Goal: Communication & Community: Answer question/provide support

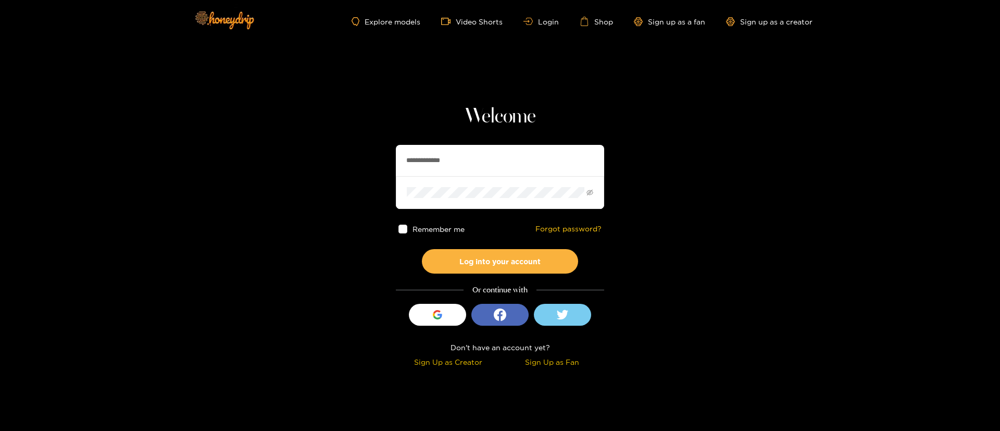
click at [449, 169] on input "**********" at bounding box center [500, 160] width 208 height 31
type input "**********"
click at [506, 265] on button "Log into your account" at bounding box center [500, 261] width 156 height 24
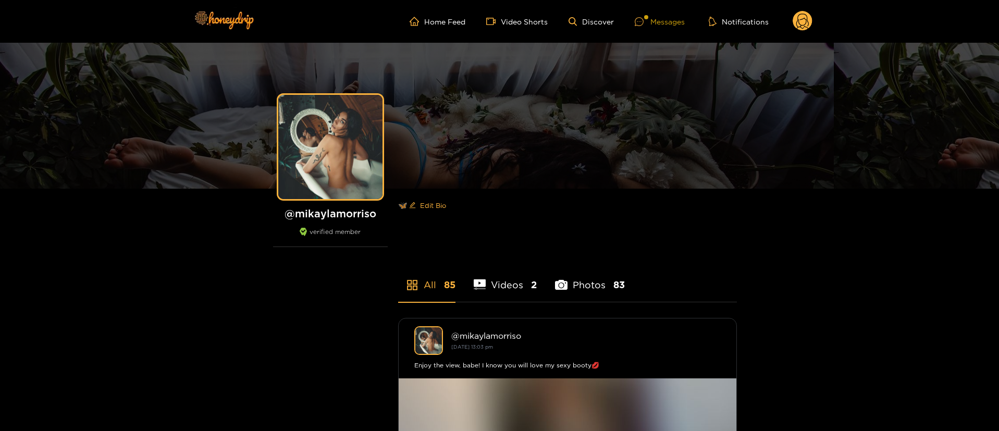
click at [662, 19] on div "Messages" at bounding box center [660, 22] width 50 height 12
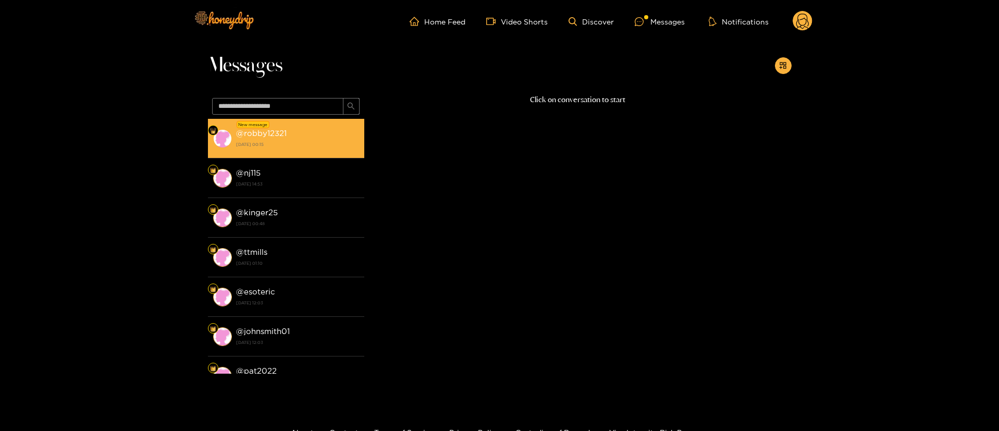
click at [267, 140] on strong "[DATE] 00:15" at bounding box center [297, 144] width 123 height 9
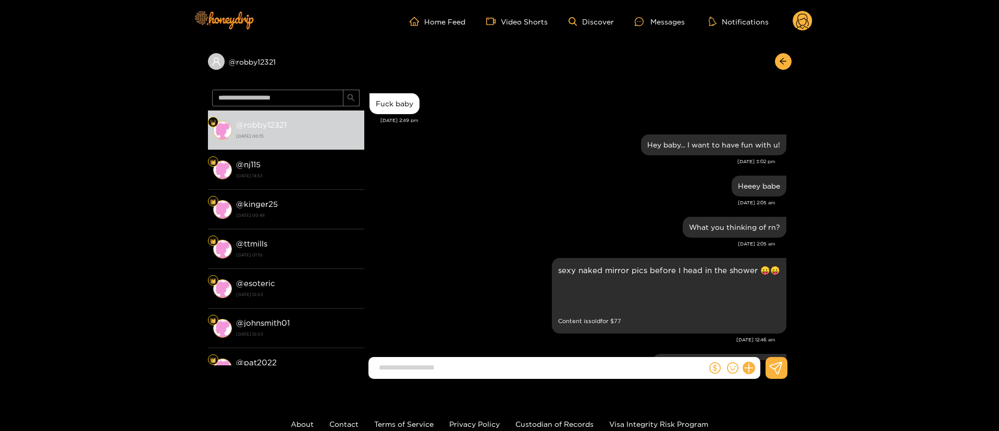
scroll to position [1202, 0]
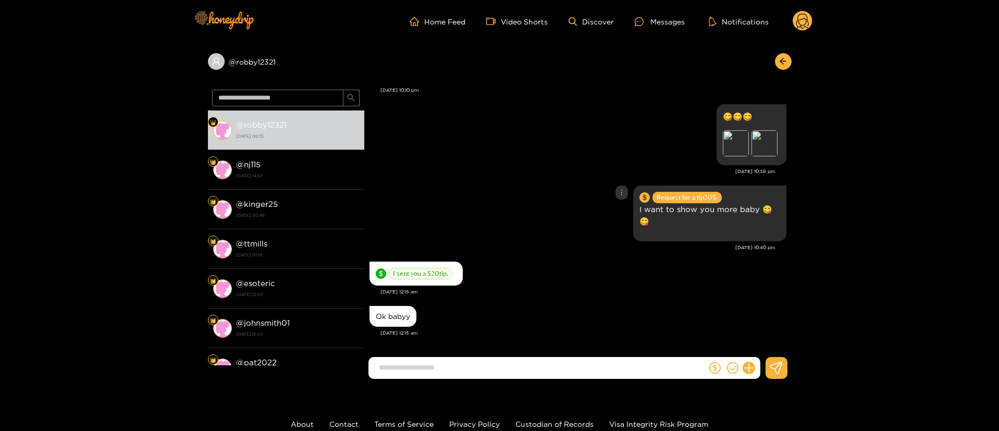
click at [482, 185] on div "Request for a tip 20 $. I want to show you more baby 😋😋" at bounding box center [577, 213] width 417 height 61
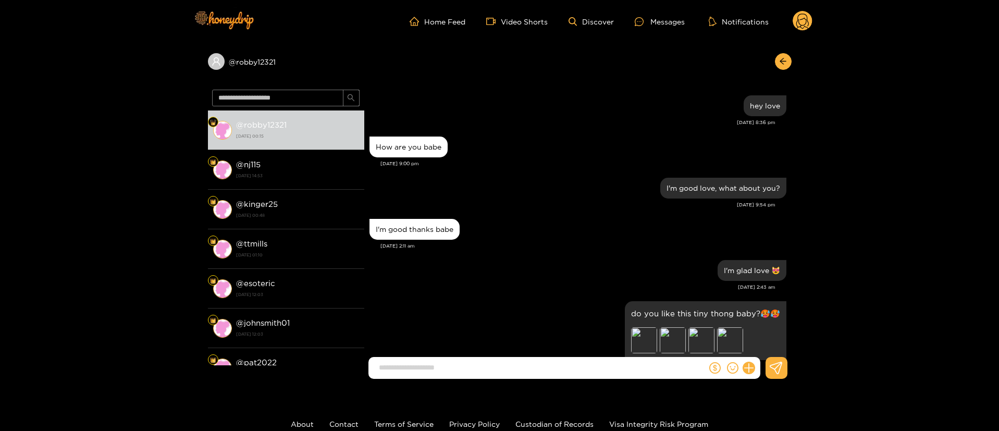
scroll to position [1403, 0]
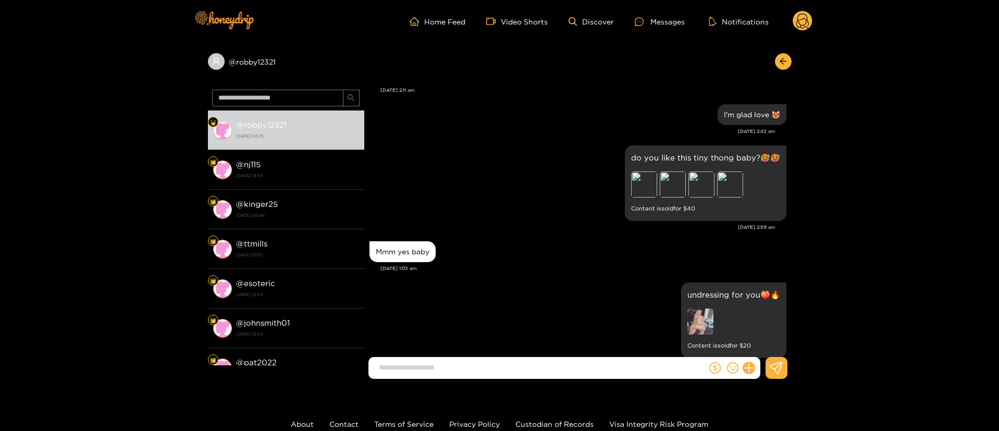
click at [559, 215] on div "do you like this tiny thong baby?🥵🥵 Preview Preview Preview Preview Content is …" at bounding box center [577, 183] width 417 height 81
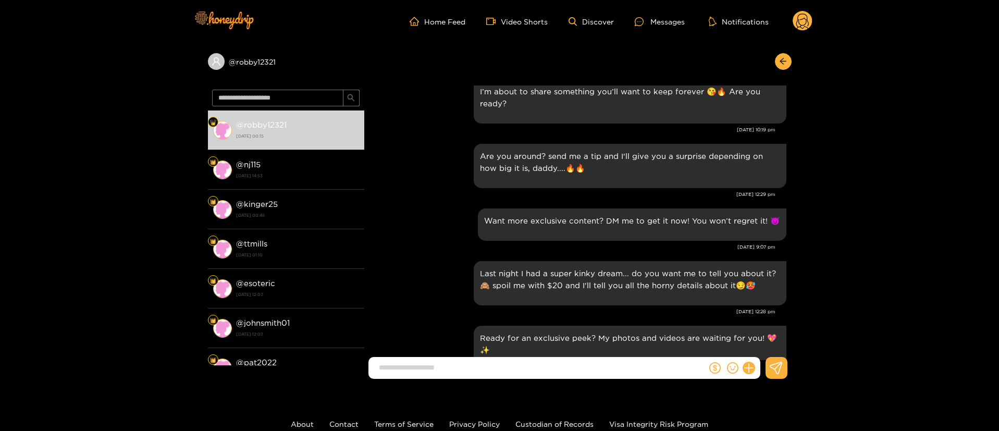
scroll to position [0, 0]
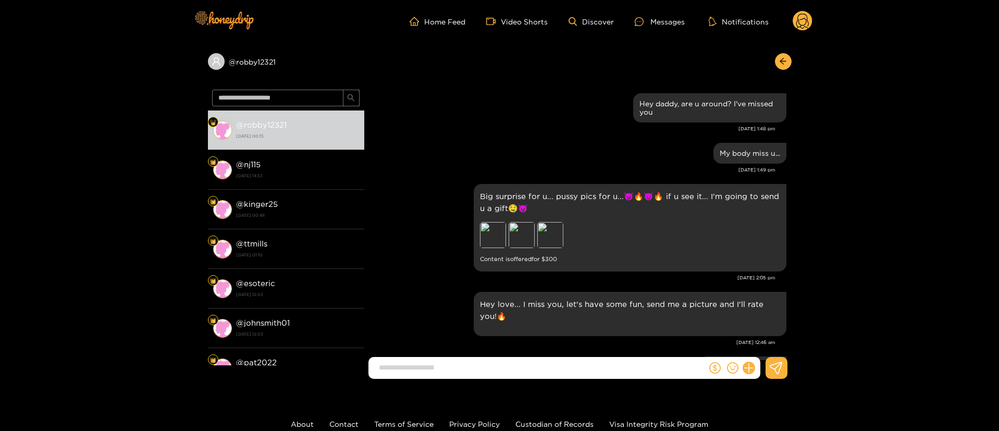
click at [577, 153] on div "My body miss u..." at bounding box center [577, 153] width 417 height 26
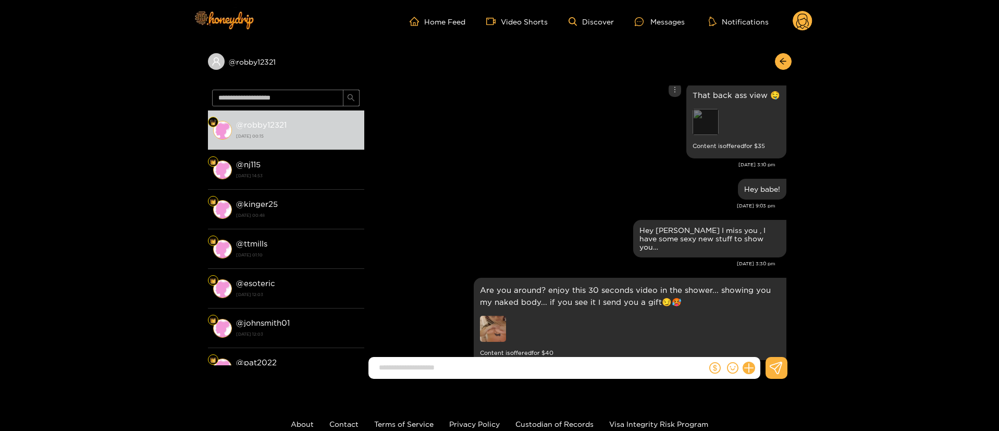
scroll to position [1094, 0]
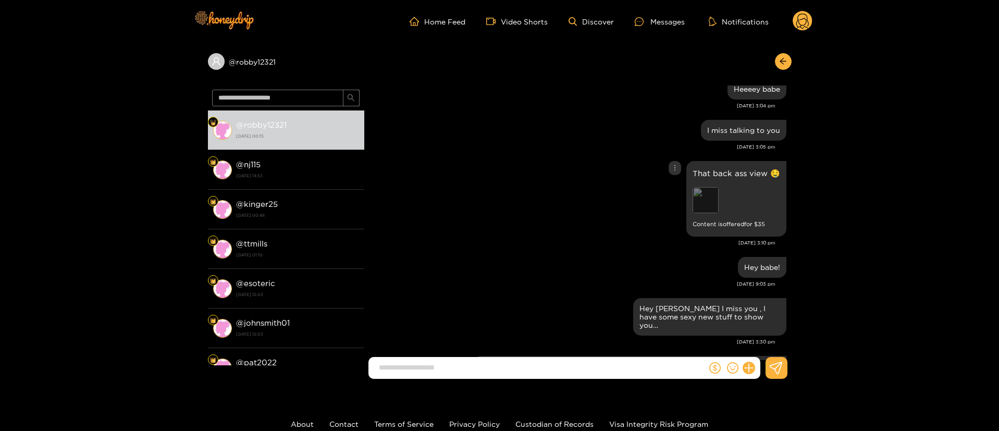
click at [702, 187] on div "Preview" at bounding box center [705, 200] width 26 height 26
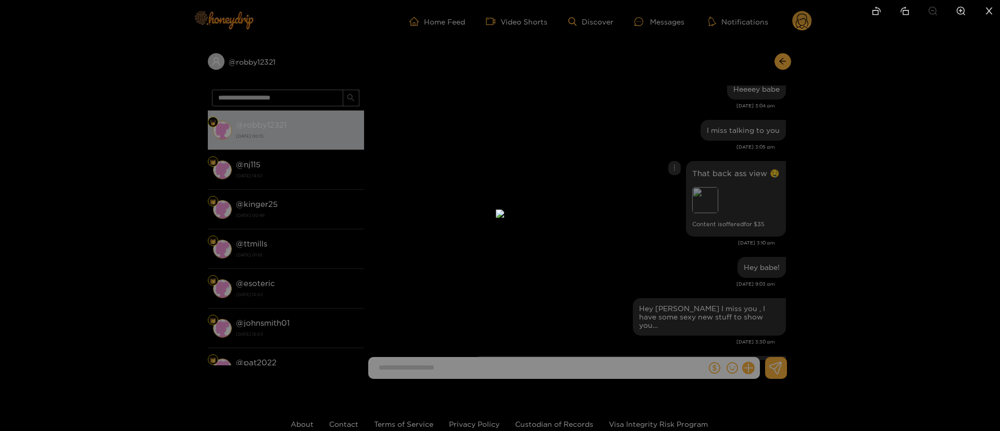
click at [842, 197] on div at bounding box center [500, 215] width 1000 height 431
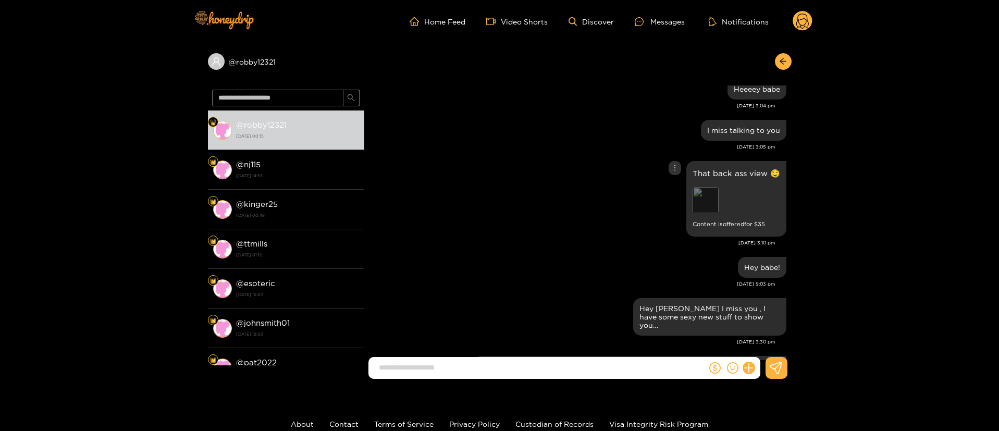
click at [698, 187] on div "Preview" at bounding box center [705, 200] width 26 height 26
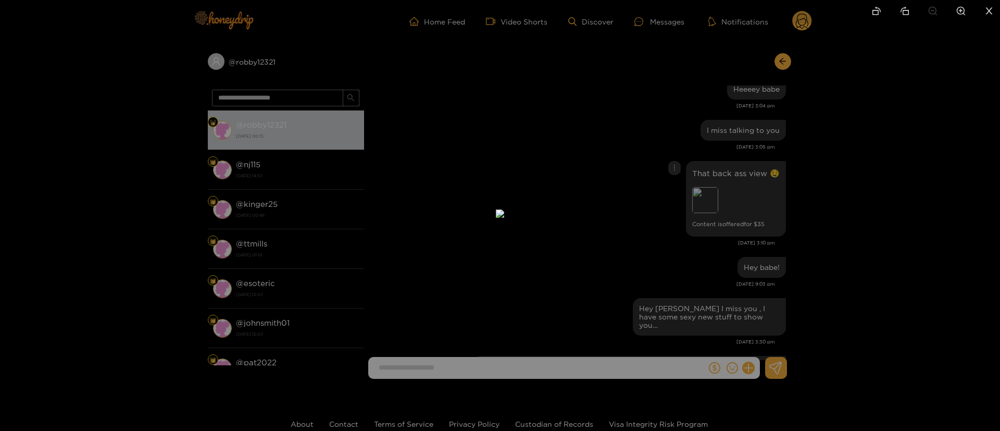
click at [700, 216] on div at bounding box center [500, 215] width 1000 height 431
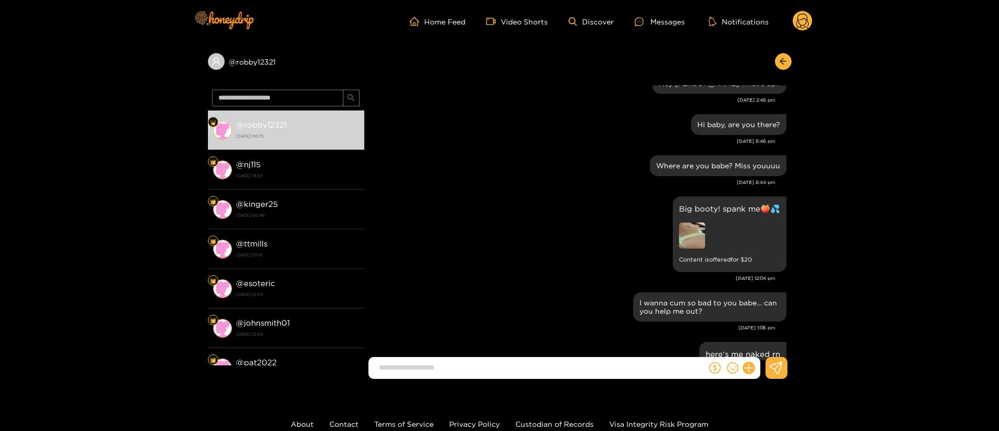
scroll to position [1563, 0]
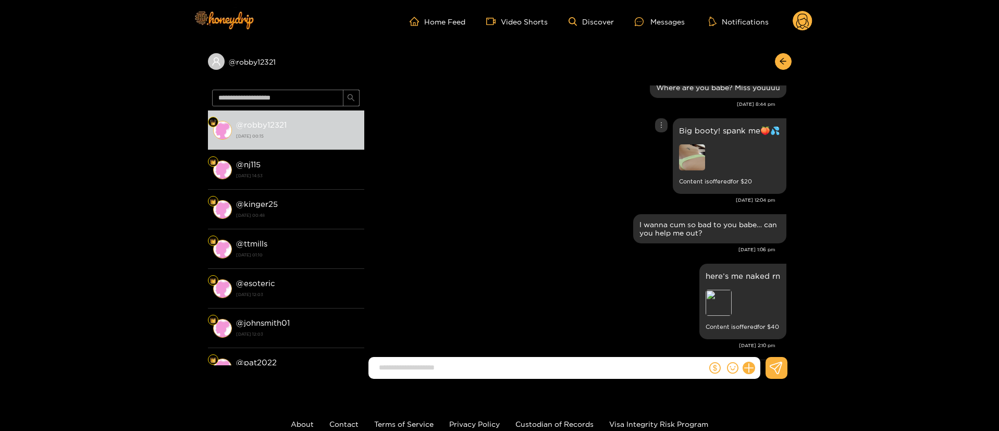
click at [686, 144] on img at bounding box center [692, 157] width 26 height 26
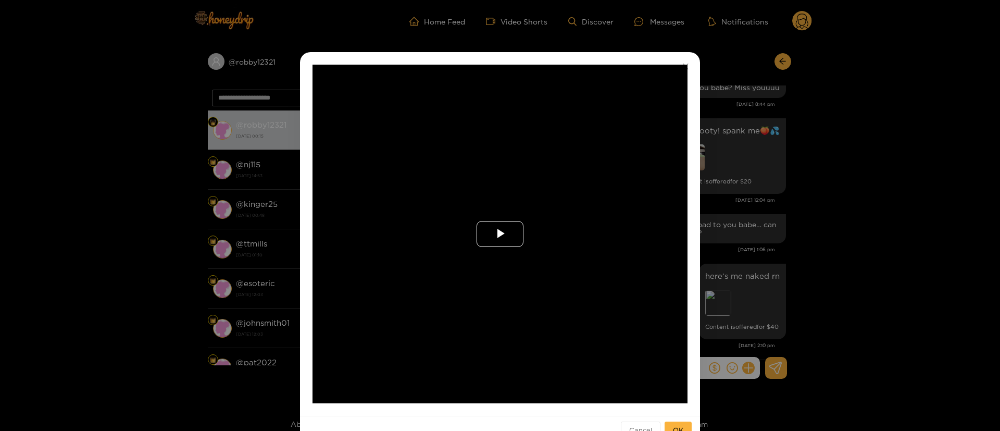
click at [500, 234] on span "Video Player" at bounding box center [500, 234] width 0 height 0
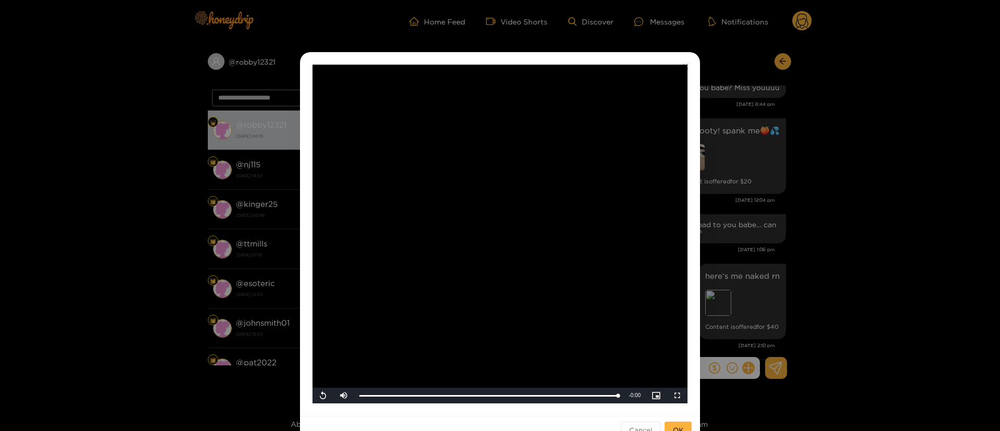
click at [764, 214] on div "**********" at bounding box center [500, 215] width 1000 height 431
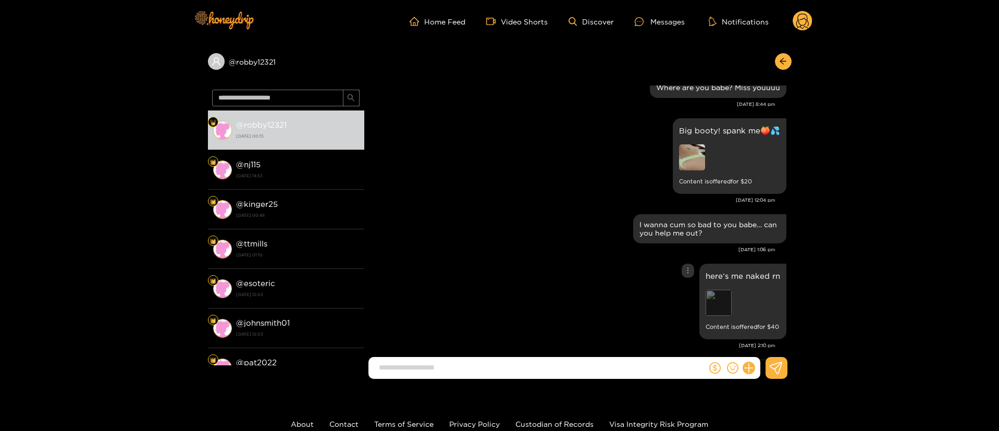
click at [723, 290] on div "Preview" at bounding box center [718, 303] width 26 height 26
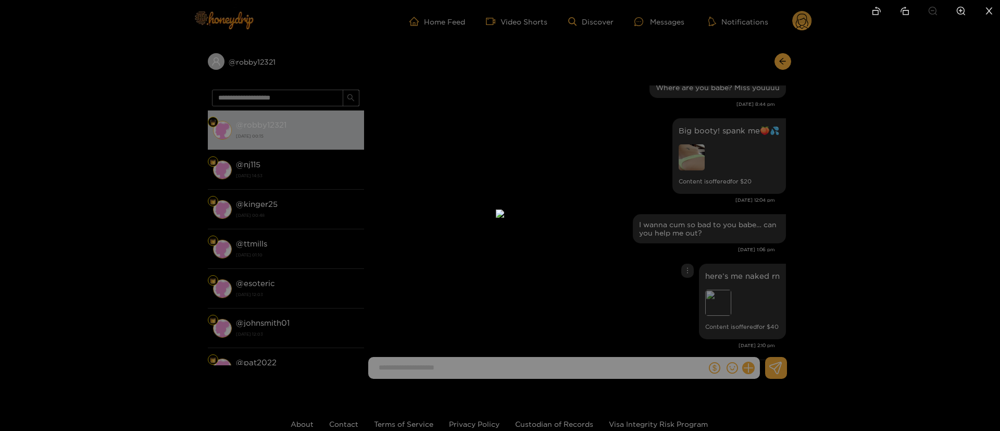
click at [837, 210] on div at bounding box center [500, 215] width 1000 height 431
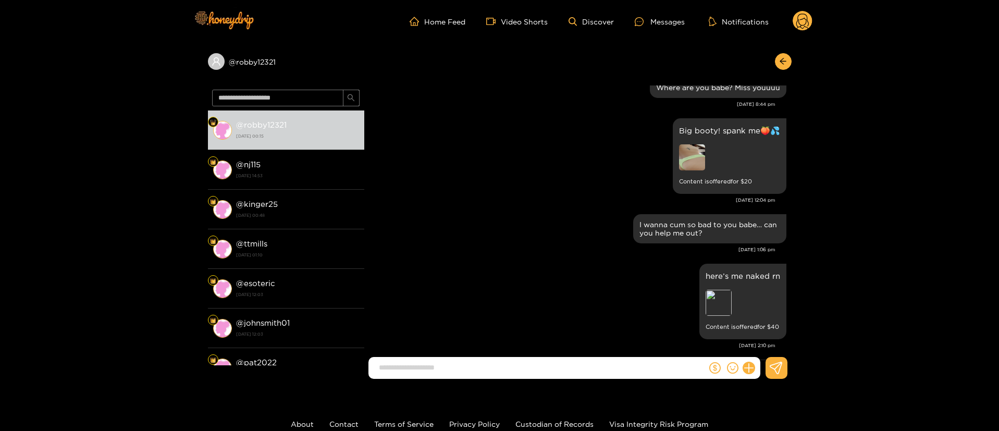
scroll to position [1797, 0]
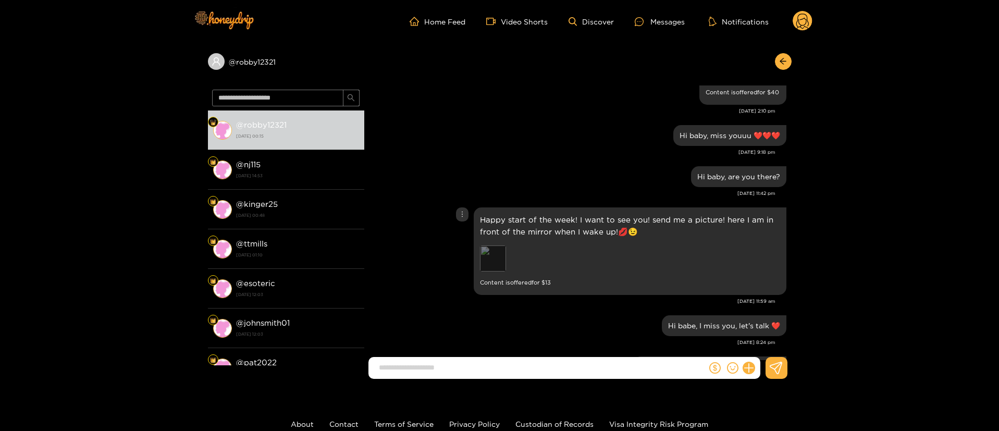
click at [499, 245] on div "Preview" at bounding box center [493, 258] width 26 height 26
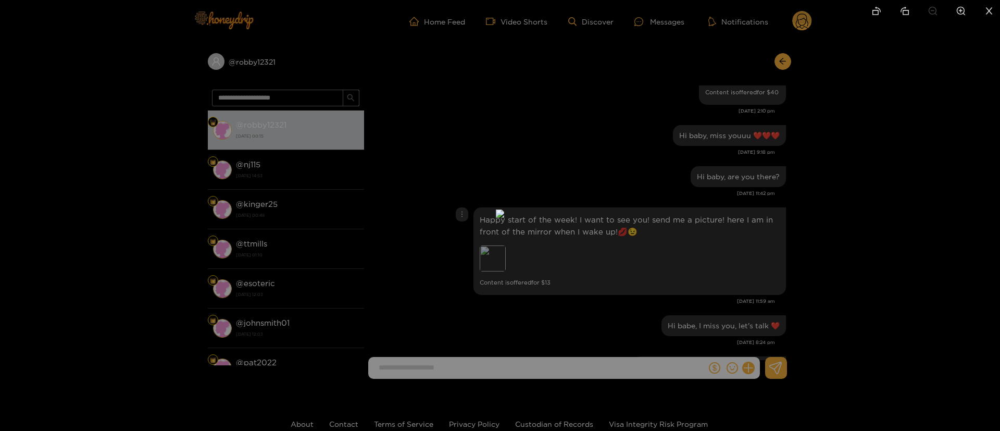
click at [698, 218] on div at bounding box center [500, 215] width 1000 height 431
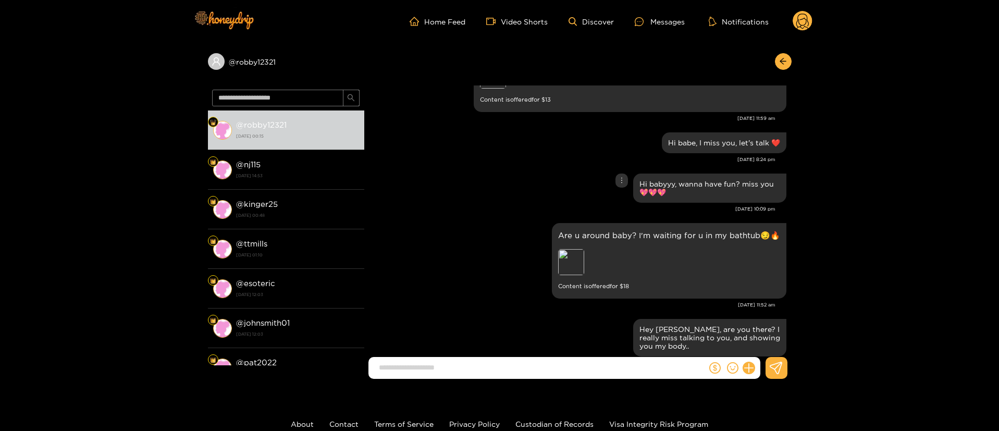
scroll to position [2032, 0]
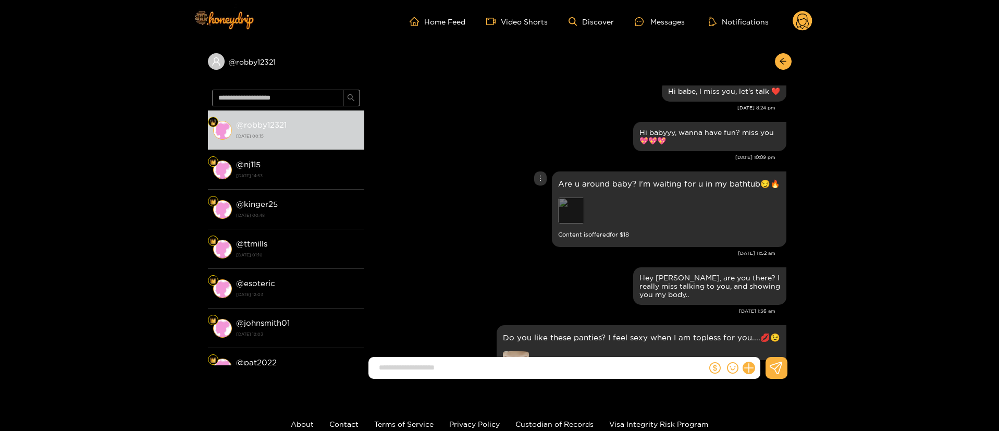
click at [576, 197] on div "Preview" at bounding box center [571, 210] width 26 height 26
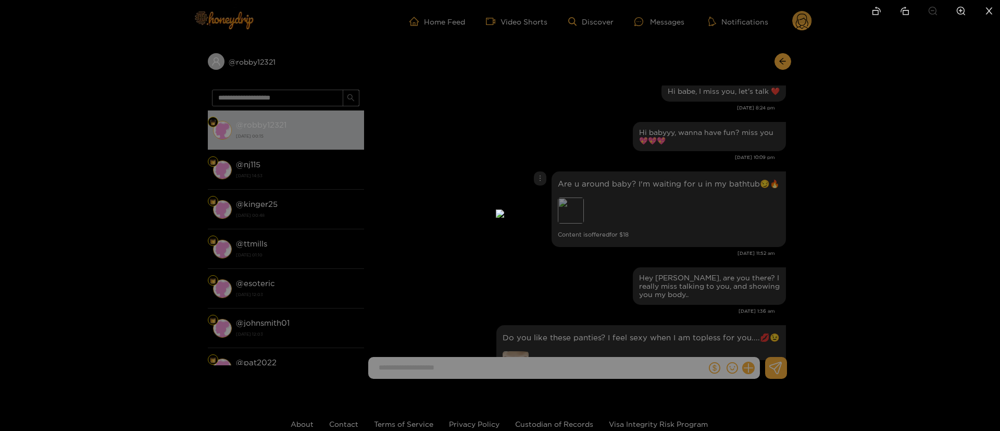
drag, startPoint x: 807, startPoint y: 171, endPoint x: 807, endPoint y: 178, distance: 6.3
click at [807, 173] on div at bounding box center [500, 215] width 1000 height 431
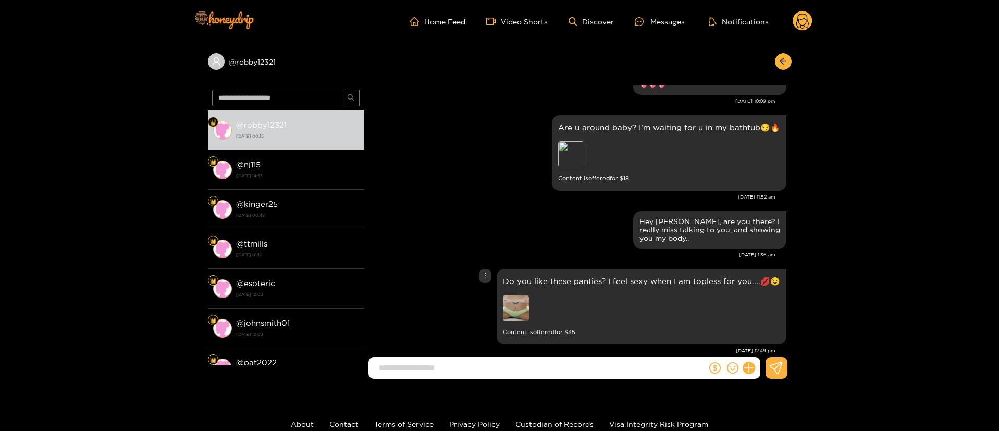
scroll to position [2110, 0]
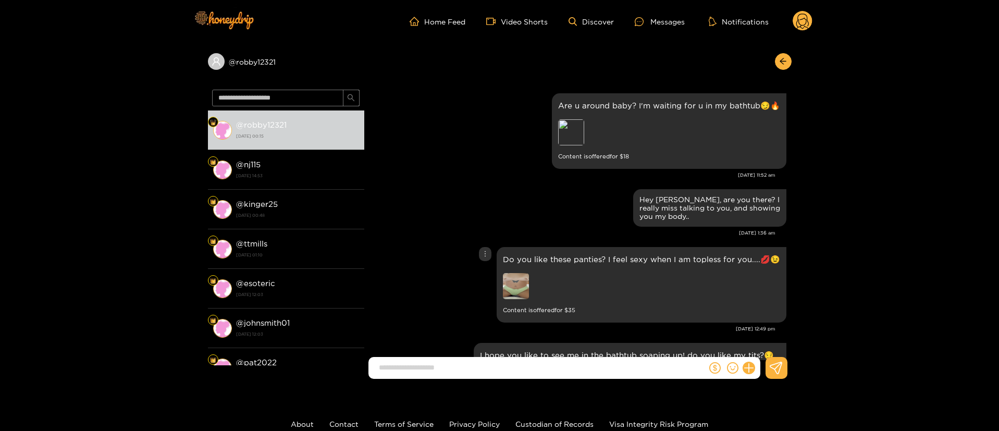
click at [518, 273] on img at bounding box center [516, 286] width 26 height 26
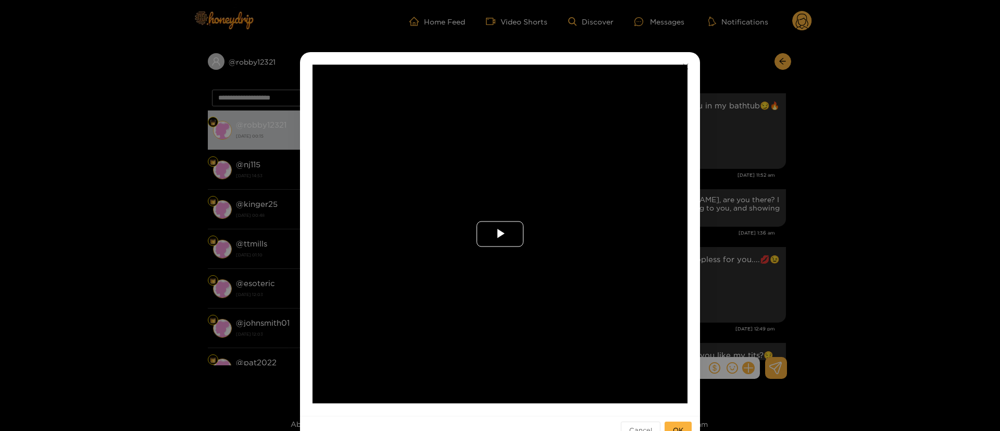
click at [500, 234] on span "Video Player" at bounding box center [500, 234] width 0 height 0
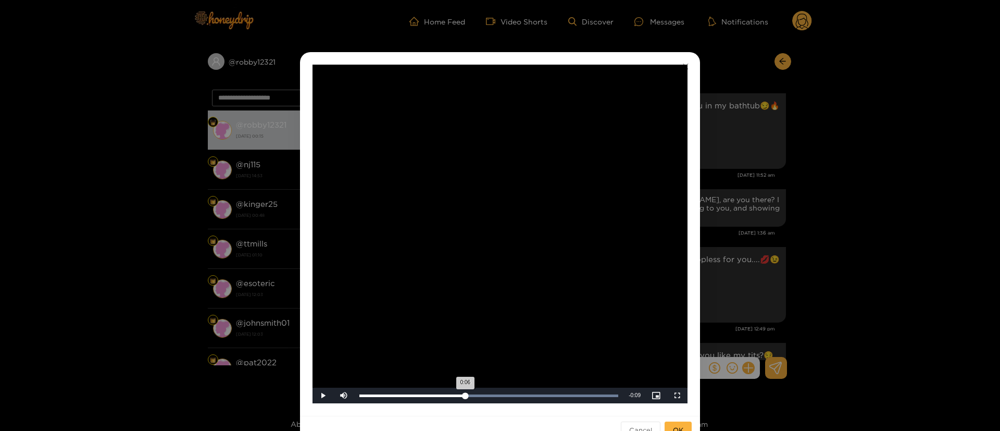
drag, startPoint x: 458, startPoint y: 388, endPoint x: 466, endPoint y: 388, distance: 7.8
click at [466, 388] on div "Loaded : 100.00% 0:06 0:06" at bounding box center [488, 396] width 269 height 16
drag, startPoint x: 540, startPoint y: 400, endPoint x: 560, endPoint y: 396, distance: 20.0
click at [560, 396] on div "Loaded : 100.00% 0:10 0:09" at bounding box center [488, 396] width 269 height 16
click at [695, 103] on div "**********" at bounding box center [500, 234] width 400 height 364
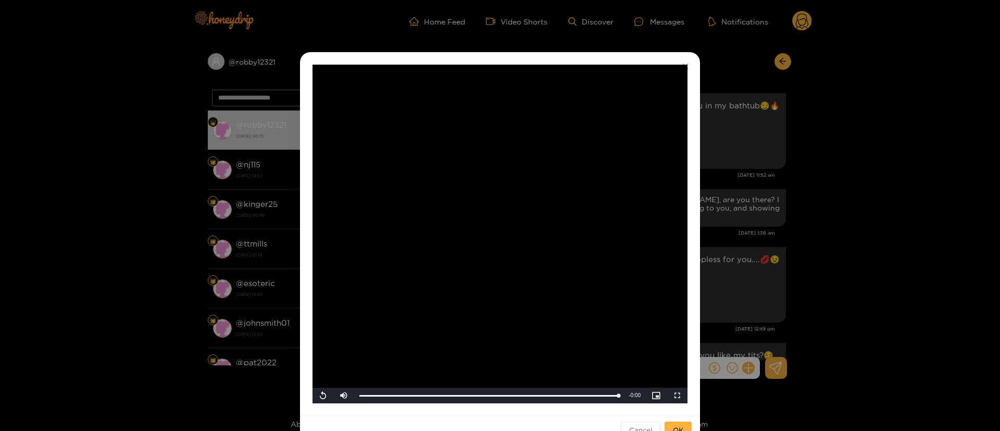
click at [875, 195] on div "**********" at bounding box center [500, 215] width 1000 height 431
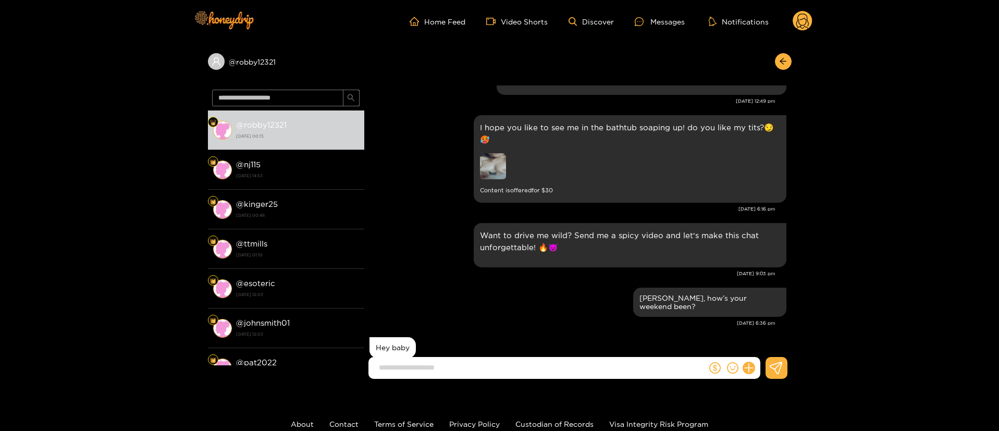
scroll to position [2344, 0]
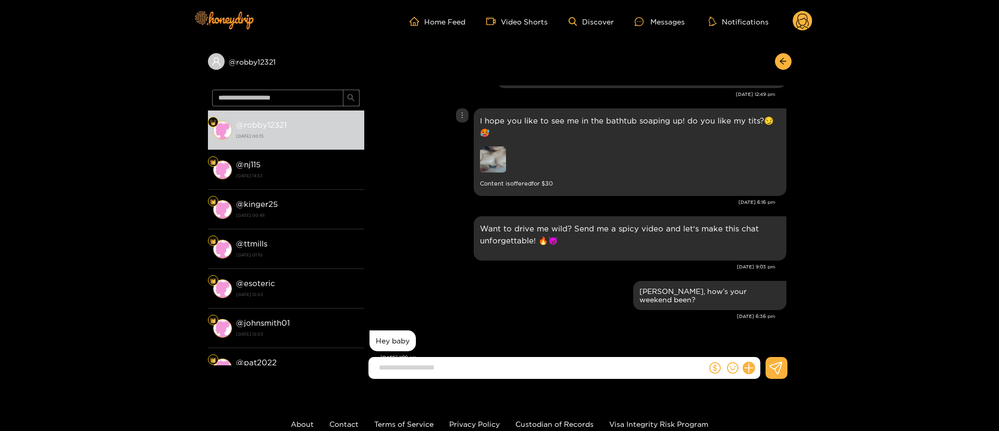
click at [493, 146] on img at bounding box center [493, 159] width 26 height 26
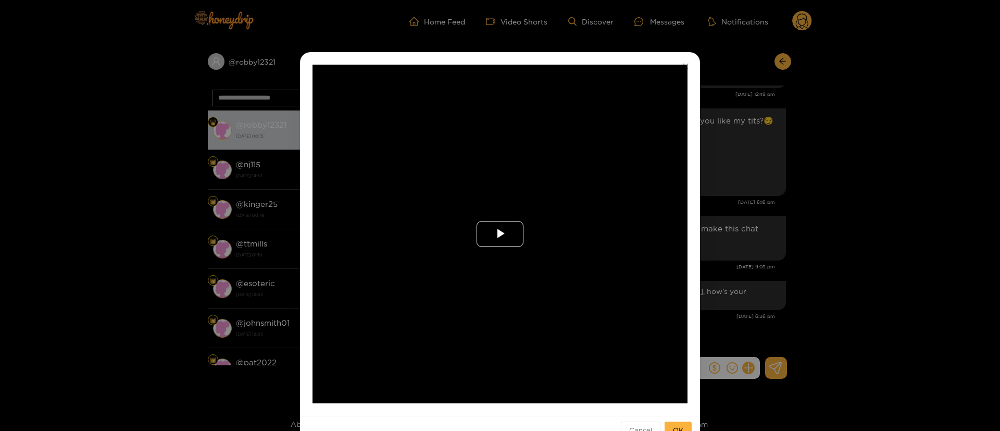
click at [500, 234] on span "Video Player" at bounding box center [500, 234] width 0 height 0
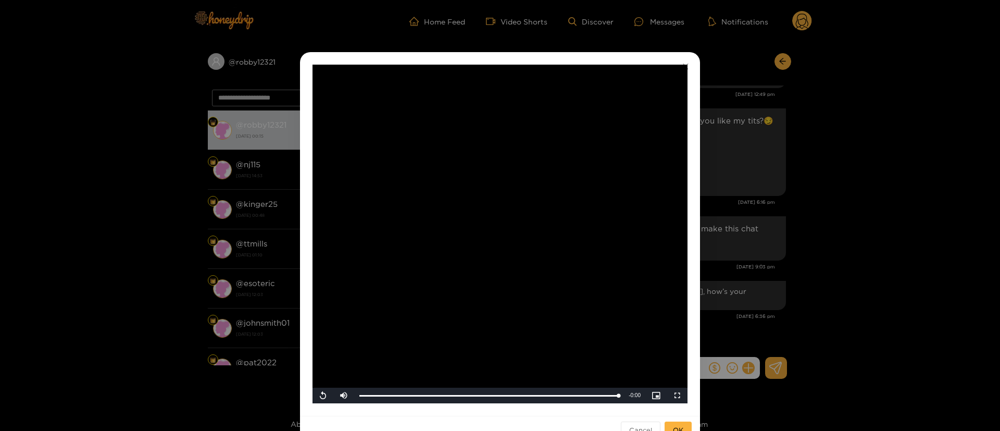
click at [781, 271] on div "**********" at bounding box center [500, 215] width 1000 height 431
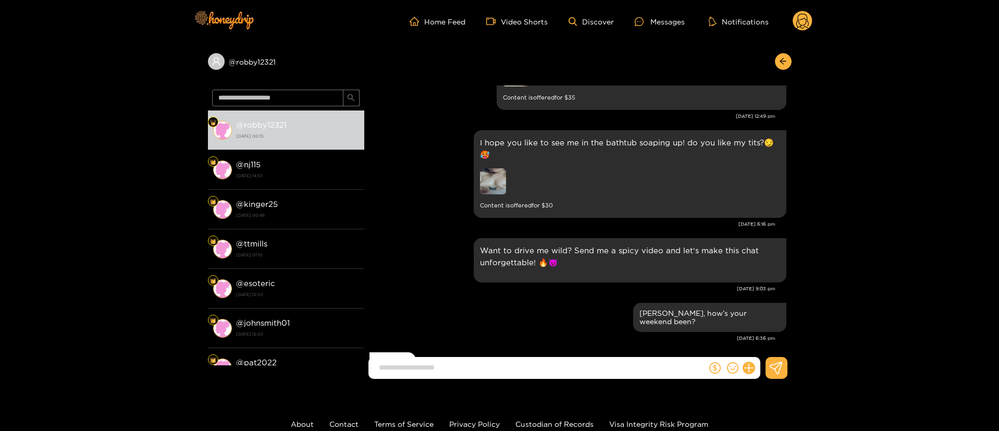
scroll to position [2266, 0]
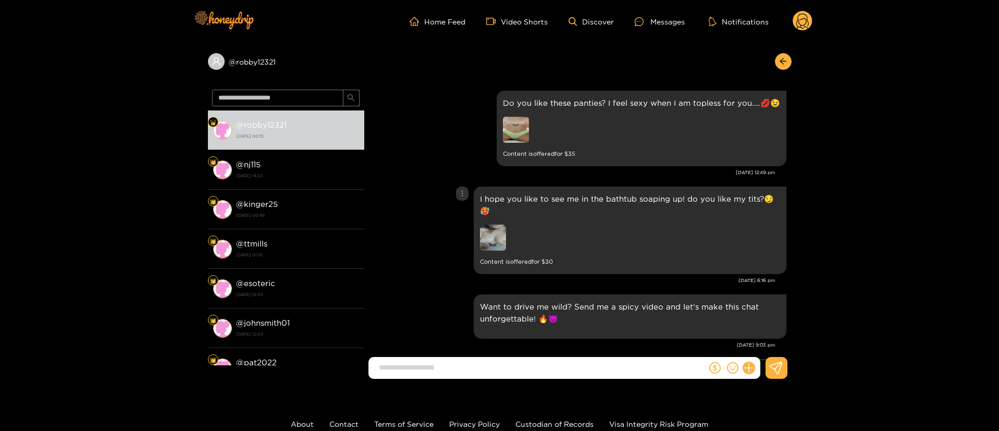
drag, startPoint x: 397, startPoint y: 230, endPoint x: 433, endPoint y: 214, distance: 39.9
click at [397, 230] on div "I hope you like to see me in the bathtub soaping up! do you like my tits?😏🥵 Con…" at bounding box center [577, 230] width 417 height 93
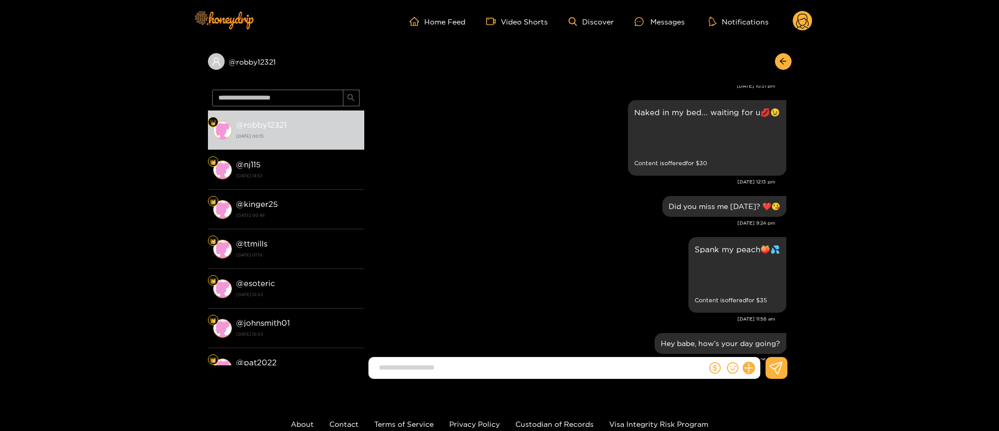
scroll to position [197, 0]
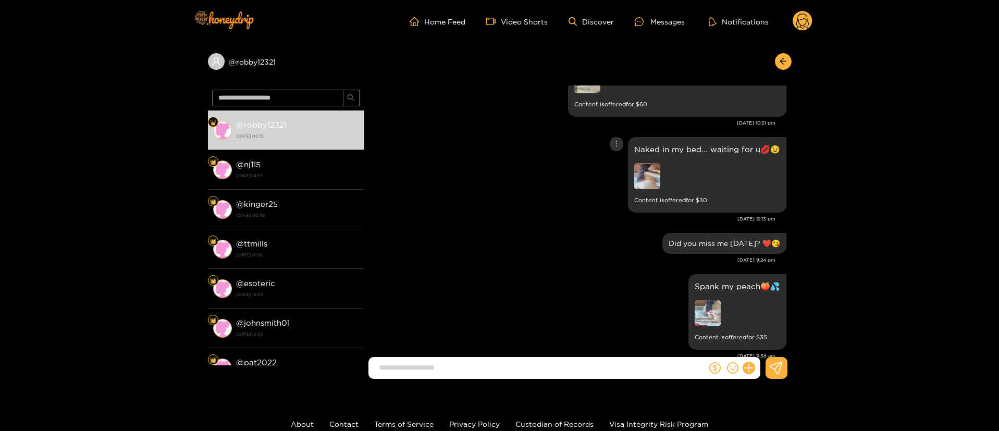
click at [476, 266] on div "Did you miss me [DATE]? ❤️😘 [DATE] 9:24 pm" at bounding box center [577, 250] width 417 height 41
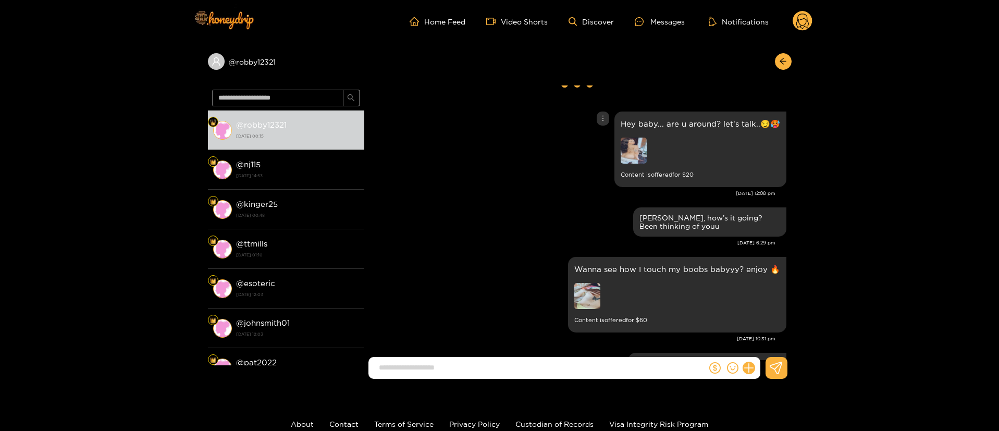
scroll to position [0, 0]
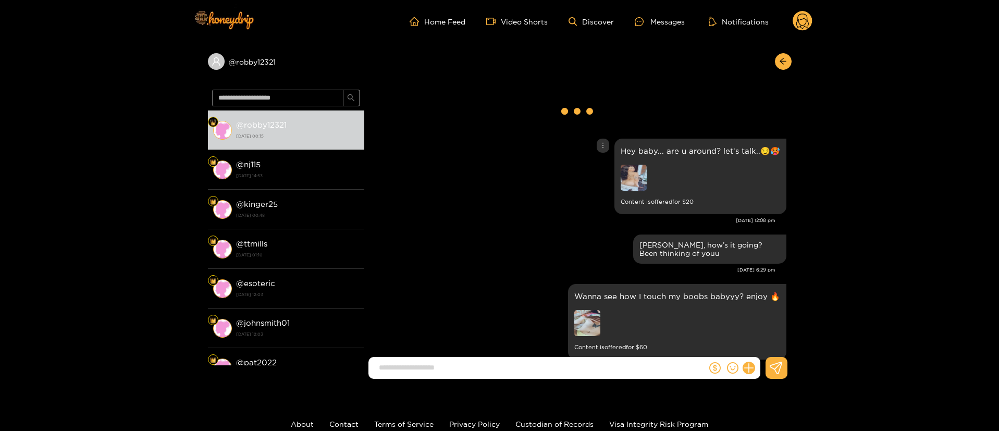
click at [635, 172] on img at bounding box center [633, 178] width 26 height 26
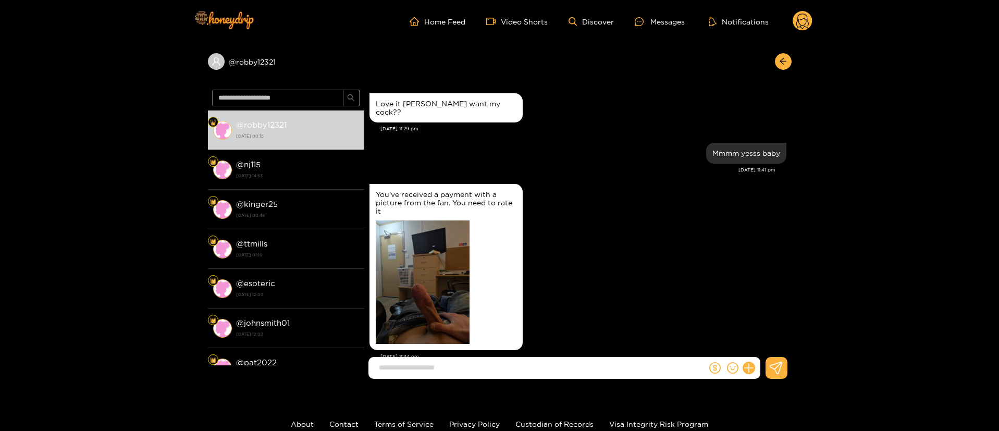
click at [508, 234] on div "You've received a payment with a picture from the fan. You need to rate it" at bounding box center [445, 267] width 153 height 166
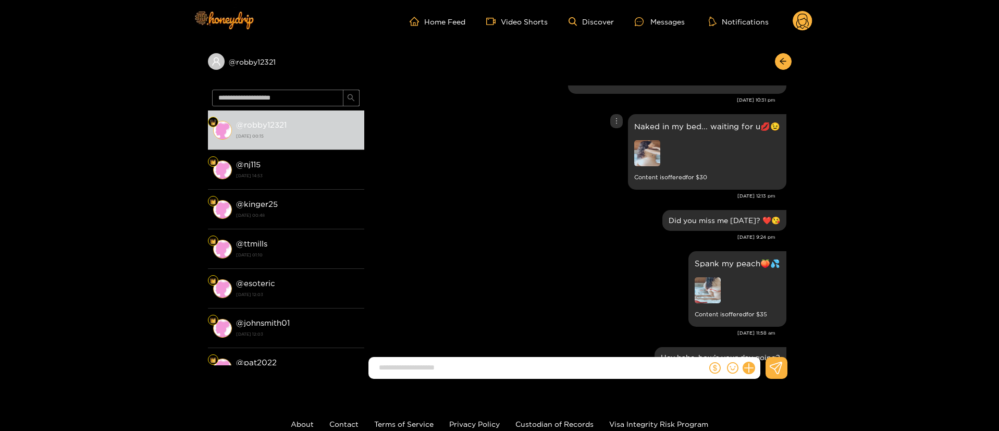
scroll to position [2110, 0]
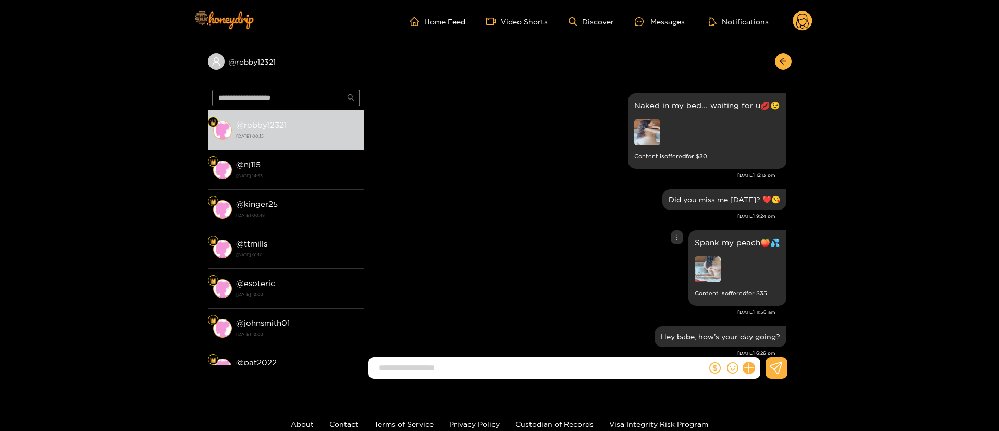
click at [712, 266] on img at bounding box center [707, 269] width 26 height 26
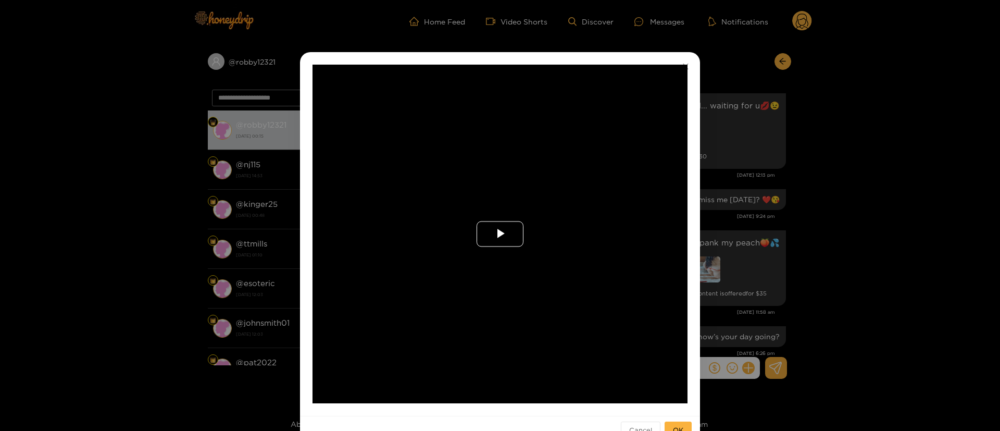
click at [500, 234] on span "Video Player" at bounding box center [500, 234] width 0 height 0
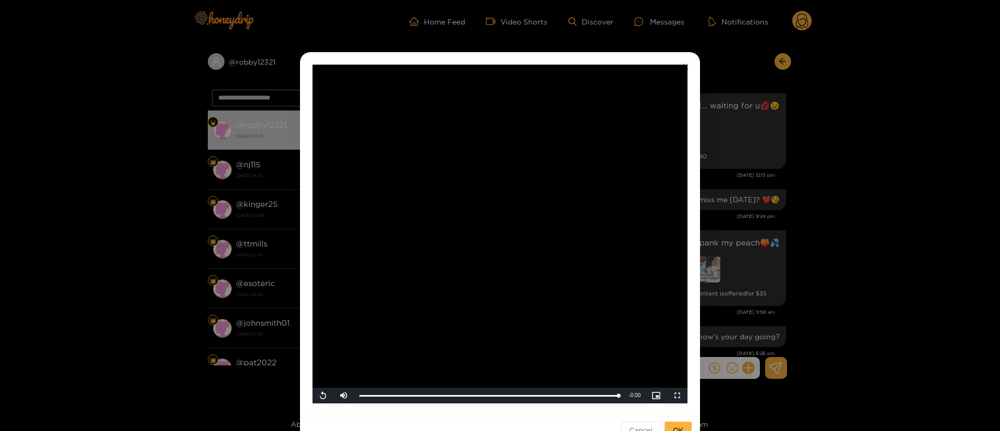
click at [790, 215] on div "**********" at bounding box center [500, 215] width 1000 height 431
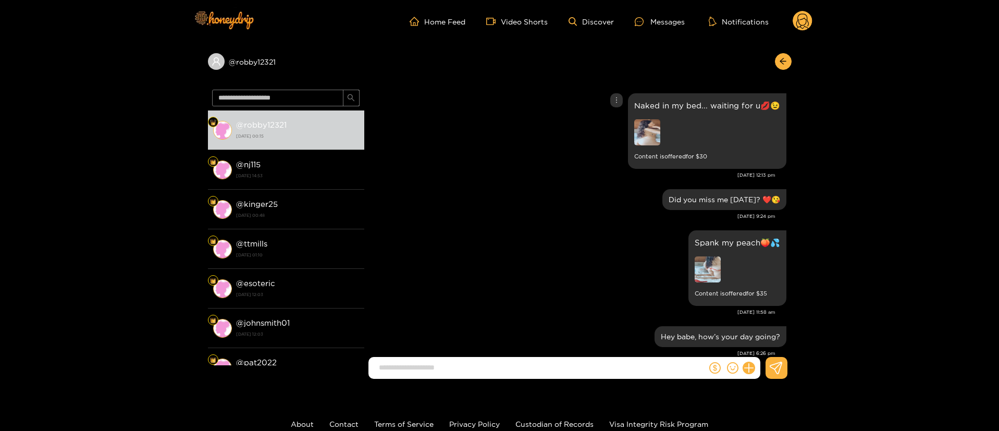
click at [645, 119] on img at bounding box center [647, 132] width 26 height 26
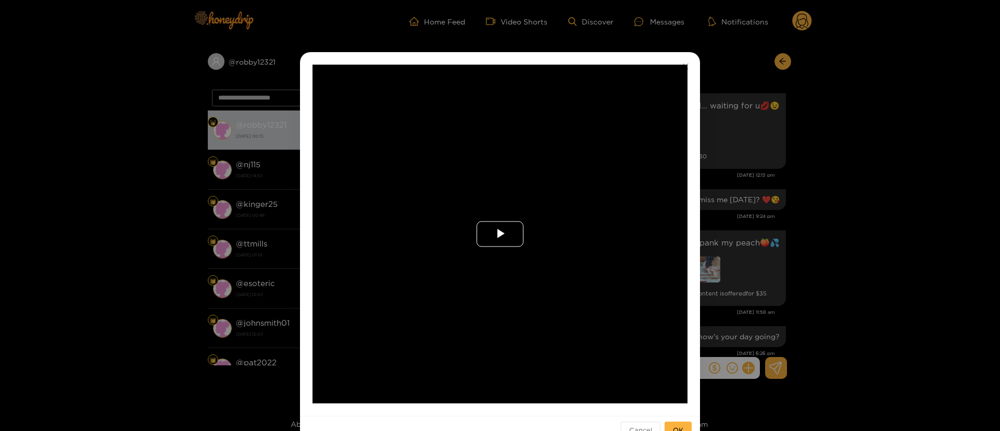
click at [500, 234] on span "Video Player" at bounding box center [500, 234] width 0 height 0
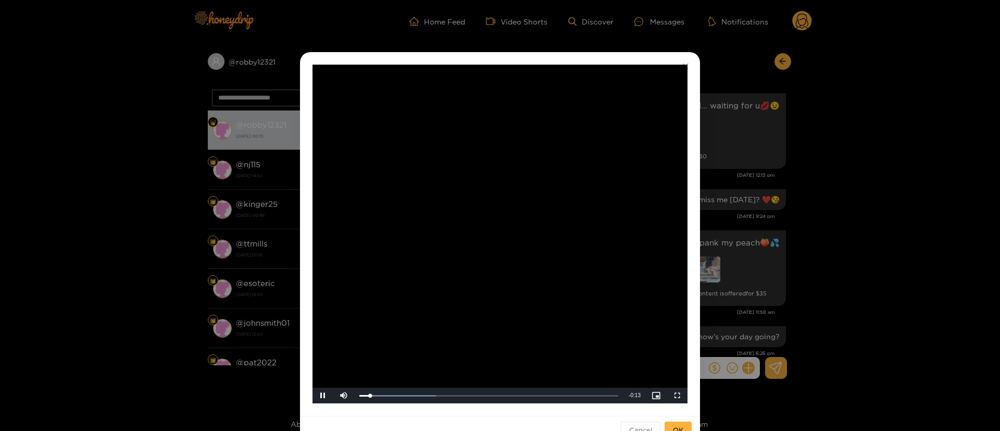
click at [726, 208] on div "**********" at bounding box center [500, 215] width 1000 height 431
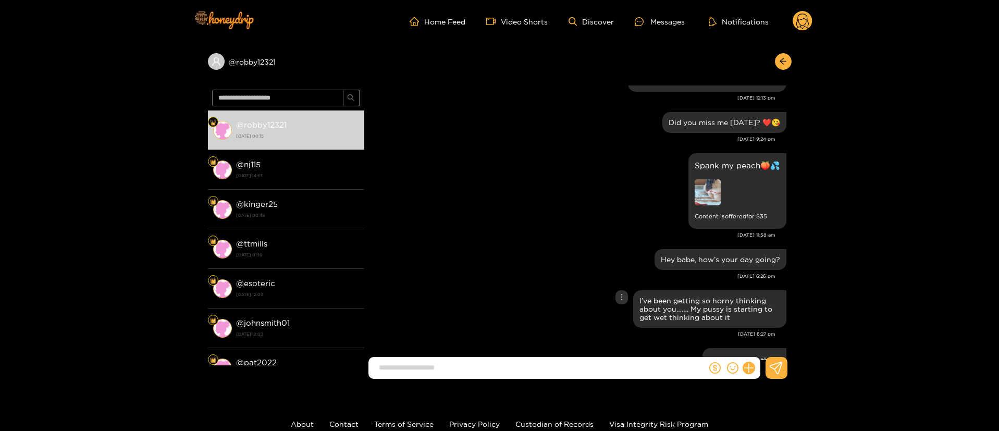
scroll to position [2266, 0]
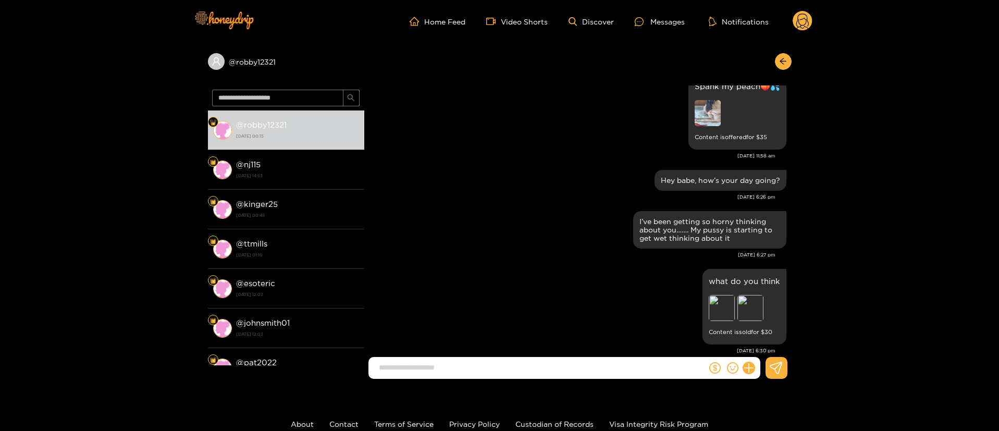
click at [475, 274] on div "what do you think Preview Preview Content is sold for $ 30" at bounding box center [577, 306] width 417 height 81
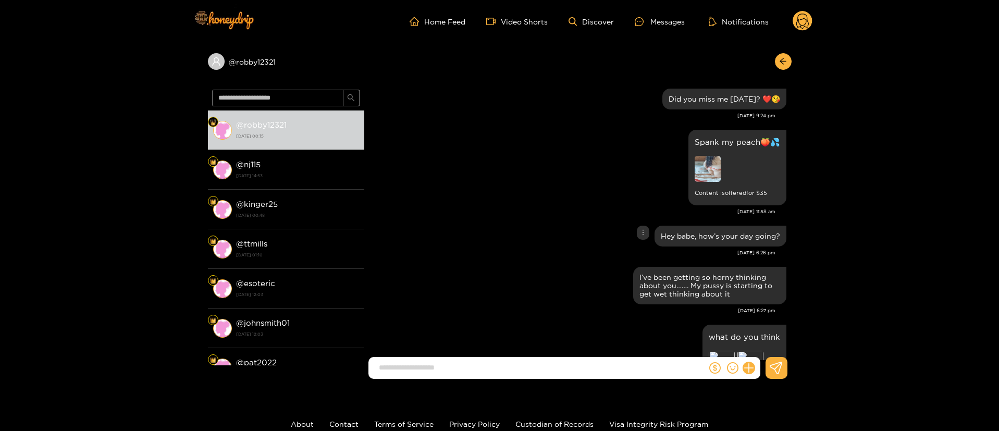
scroll to position [2188, 0]
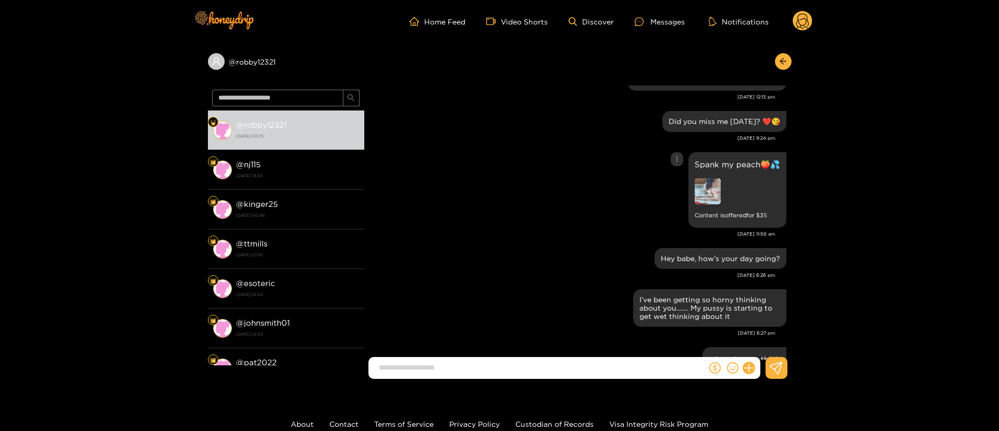
click at [556, 218] on div "Spank my peach🍑💦 Content is offered for $ 35" at bounding box center [577, 190] width 417 height 81
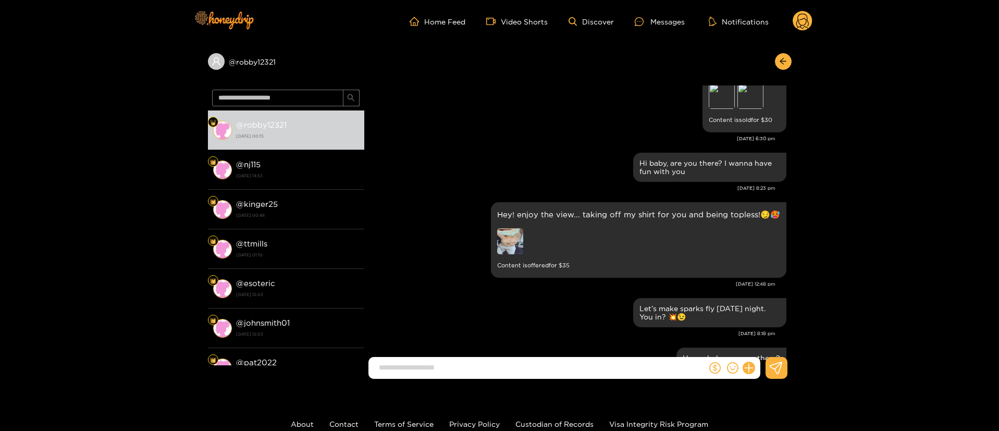
scroll to position [2501, 0]
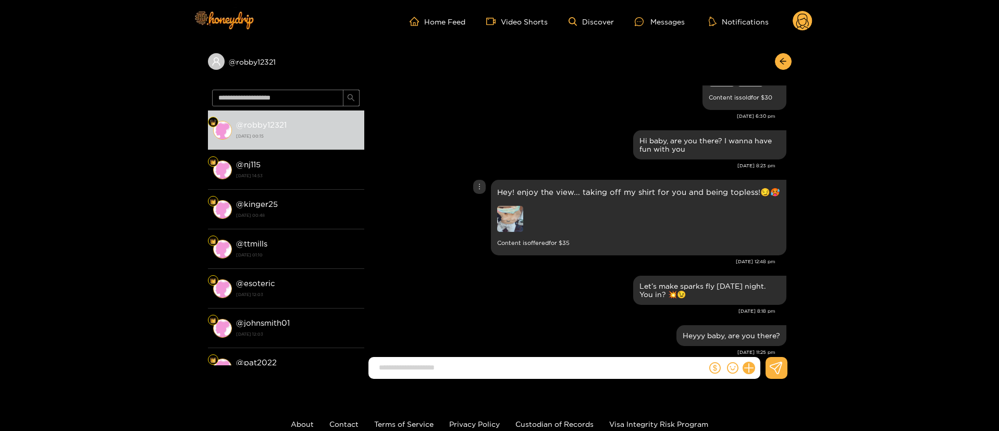
click at [520, 213] on img at bounding box center [510, 219] width 26 height 26
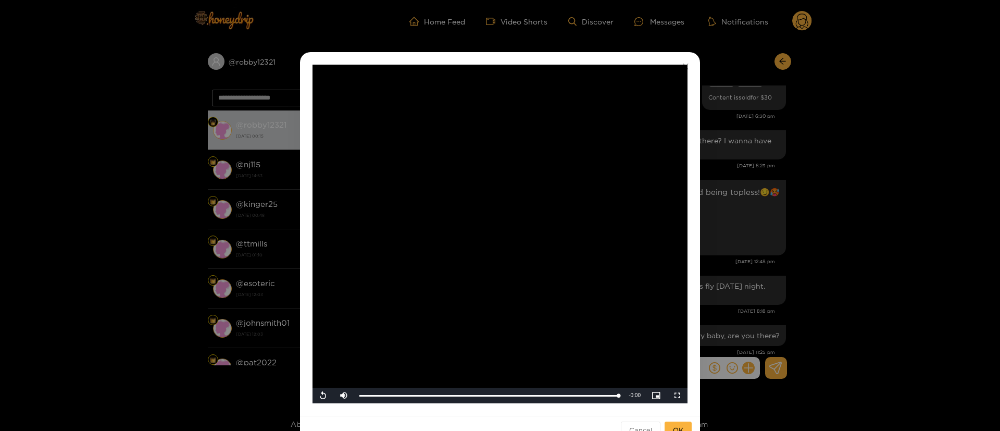
click at [598, 295] on video "Video Player" at bounding box center [500, 234] width 375 height 339
click at [828, 223] on div "**********" at bounding box center [500, 215] width 1000 height 431
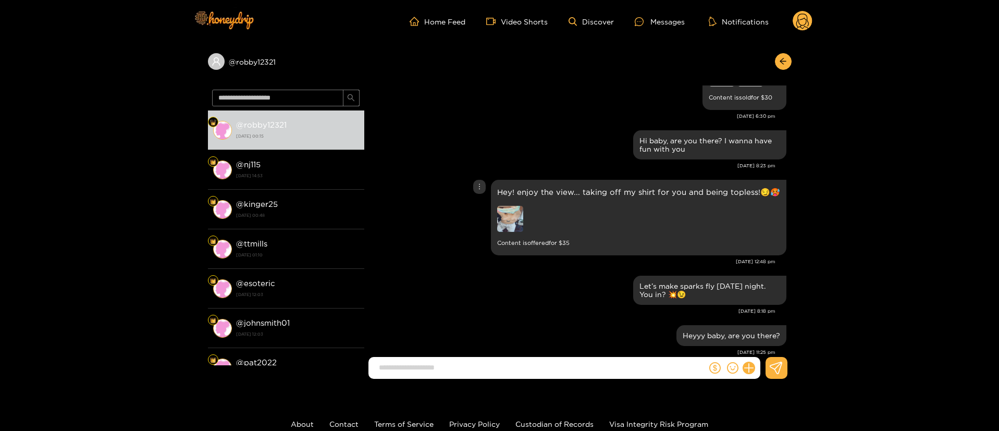
click at [485, 212] on div "Hey! enjoy the view... taking off my shirt for you and being topless!😏🥵 Content…" at bounding box center [577, 217] width 417 height 81
click at [532, 211] on div at bounding box center [570, 220] width 146 height 29
click at [523, 218] on img at bounding box center [510, 219] width 26 height 26
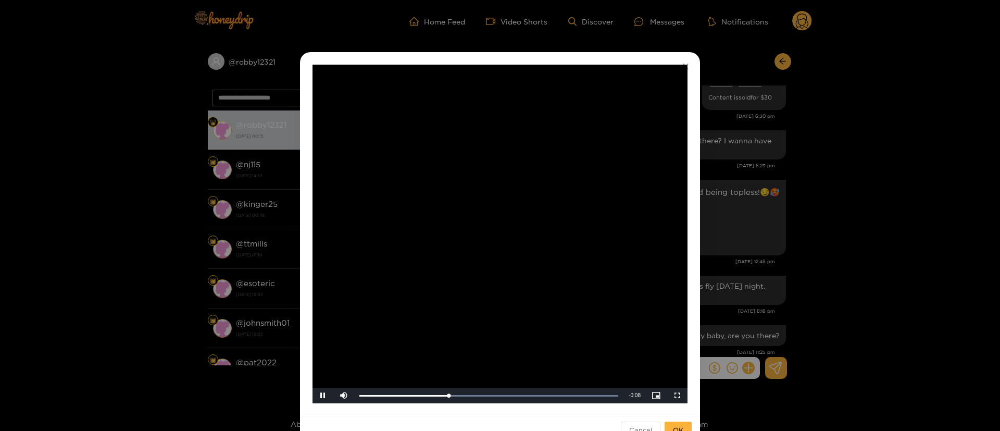
click at [764, 221] on div "**********" at bounding box center [500, 215] width 1000 height 431
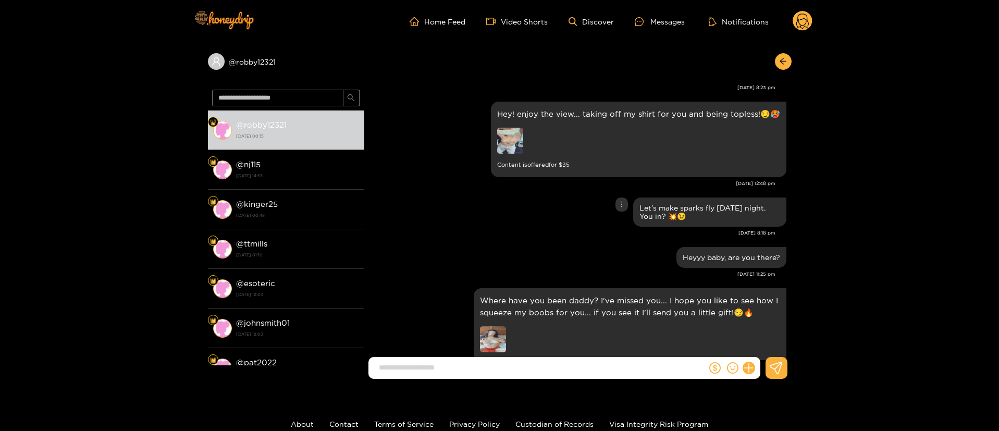
scroll to position [2735, 0]
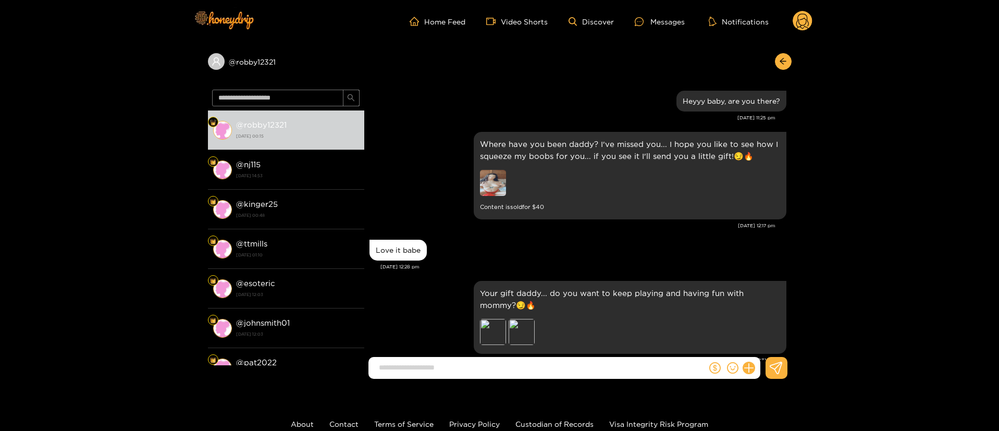
click at [495, 184] on img at bounding box center [493, 183] width 26 height 26
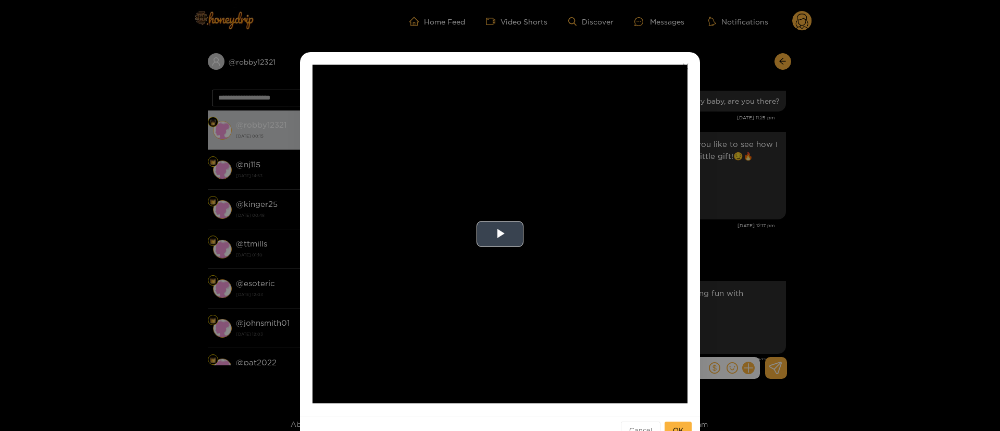
drag, startPoint x: 456, startPoint y: 279, endPoint x: 497, endPoint y: 223, distance: 69.4
click at [459, 278] on video "Video Player" at bounding box center [500, 234] width 375 height 339
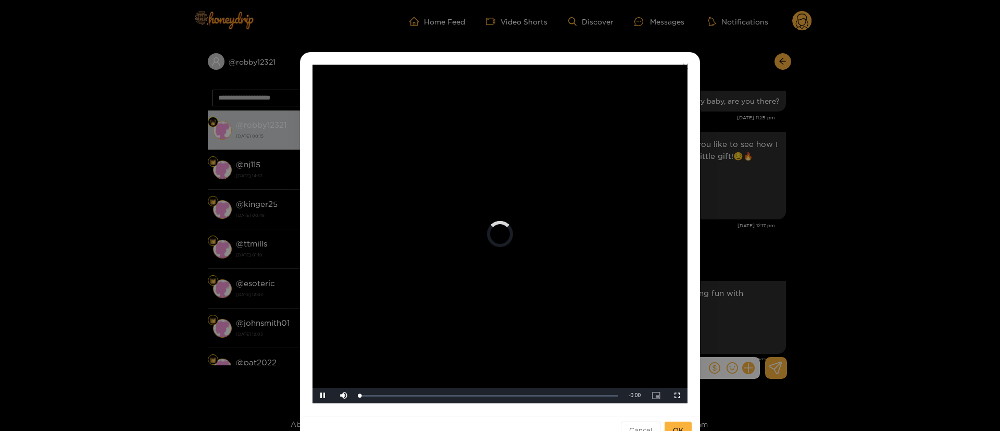
click at [501, 218] on video "Video Player" at bounding box center [500, 234] width 375 height 339
click at [662, 225] on video "Video Player" at bounding box center [500, 234] width 375 height 339
drag, startPoint x: 407, startPoint y: 402, endPoint x: 447, endPoint y: 400, distance: 39.6
click at [447, 400] on div "Loaded : 26.45% 0:02 0:00" at bounding box center [488, 396] width 269 height 16
click at [531, 267] on video "Video Player" at bounding box center [500, 234] width 375 height 339
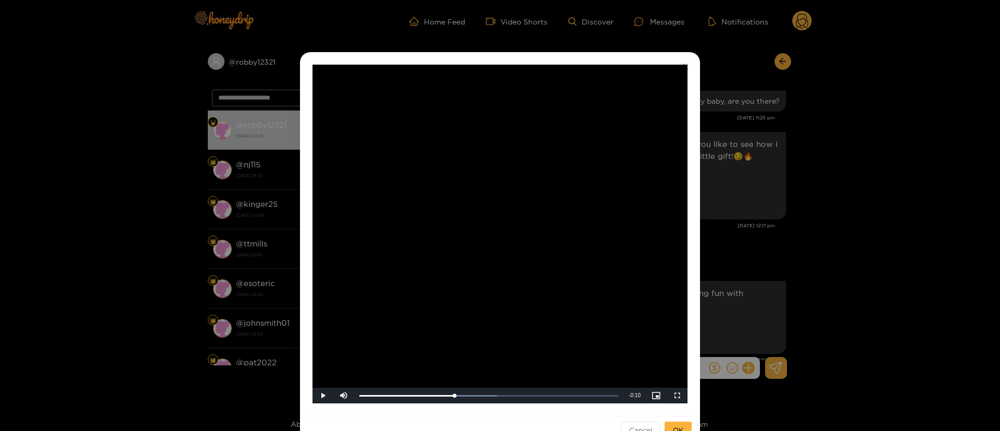
click at [568, 297] on video "Video Player" at bounding box center [500, 234] width 375 height 339
drag, startPoint x: 494, startPoint y: 394, endPoint x: 563, endPoint y: 389, distance: 68.5
click at [562, 389] on div "Loaded : 79.79% 0:07 0:06" at bounding box center [488, 396] width 269 height 16
click at [803, 216] on div "**********" at bounding box center [500, 215] width 1000 height 431
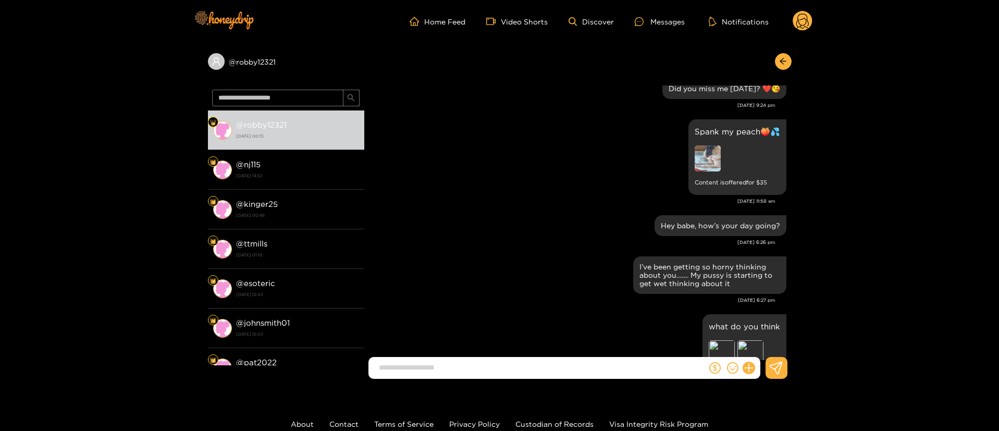
scroll to position [2110, 0]
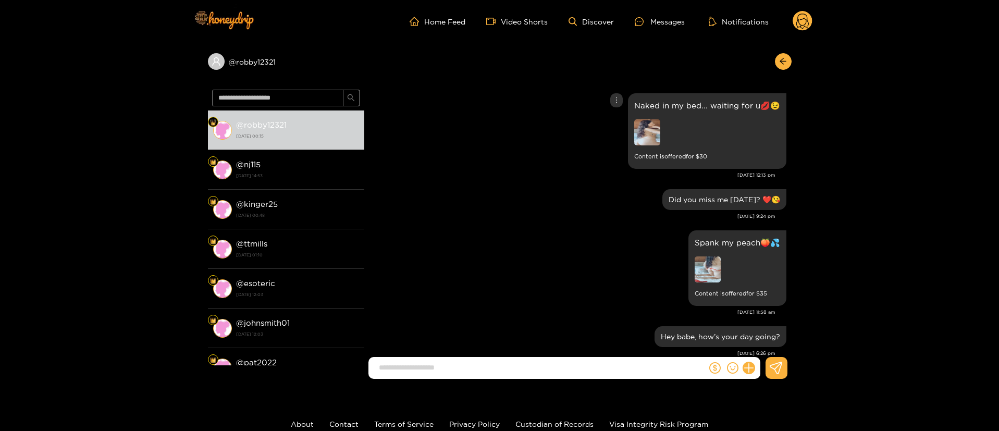
click at [622, 97] on div "Naked in my bed... waiting for u💋😉 Content is offered for $ 30" at bounding box center [577, 131] width 417 height 81
click at [619, 96] on icon "more" at bounding box center [616, 99] width 7 height 7
drag, startPoint x: 579, startPoint y: 145, endPoint x: 589, endPoint y: 136, distance: 12.5
click at [579, 145] on div "Naked in my bed... waiting for u💋😉 Content is offered for $ 30" at bounding box center [577, 131] width 417 height 81
click at [611, 93] on div at bounding box center [616, 100] width 13 height 14
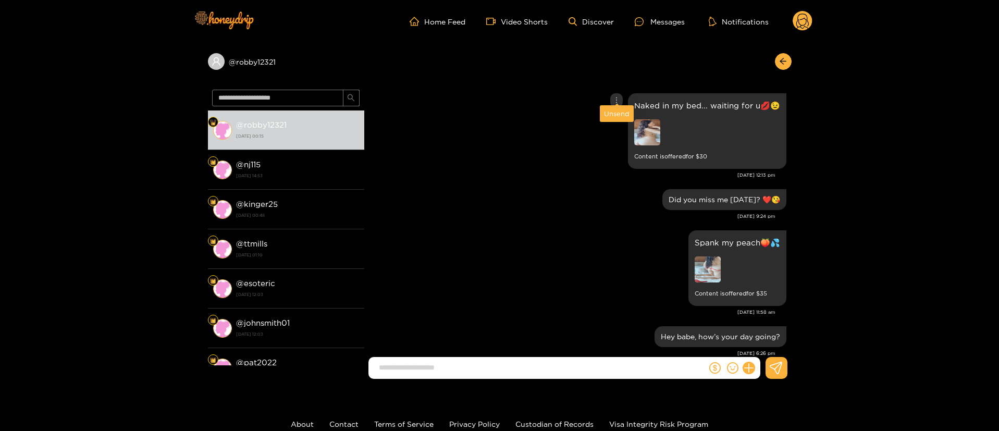
click at [611, 112] on div "Unsend" at bounding box center [617, 113] width 26 height 10
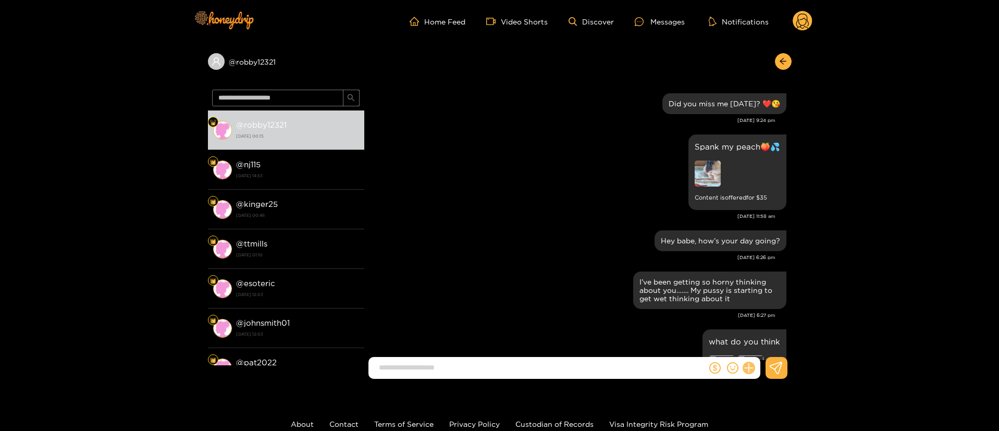
click at [749, 364] on icon at bounding box center [748, 368] width 12 height 12
click at [760, 348] on button at bounding box center [768, 342] width 36 height 23
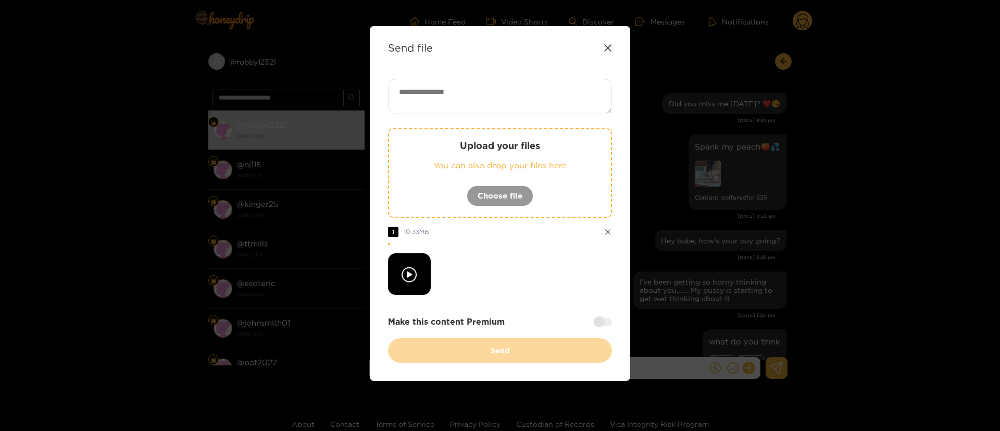
click at [531, 301] on div "Upload your files You can also drop your files here Choose file 1 10.33 MB Make…" at bounding box center [500, 221] width 224 height 284
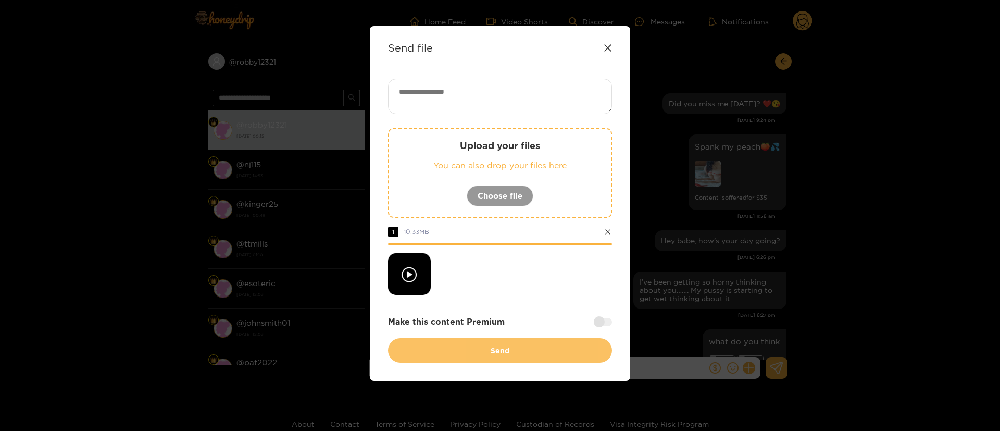
click at [524, 340] on button "Send" at bounding box center [500, 350] width 224 height 24
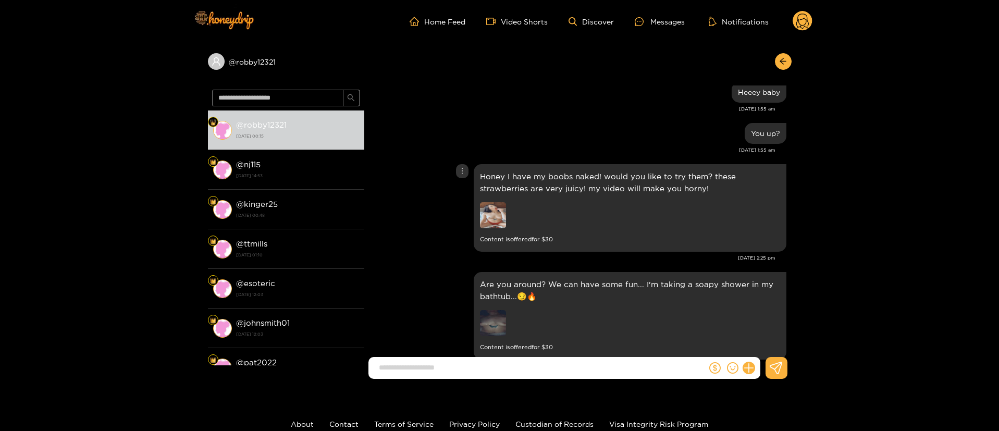
scroll to position [3751, 0]
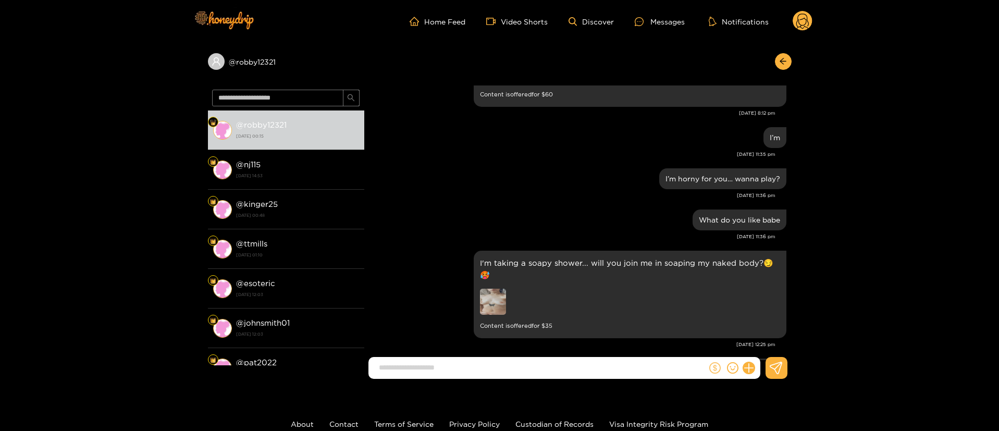
click at [710, 366] on icon "dollar" at bounding box center [714, 367] width 11 height 11
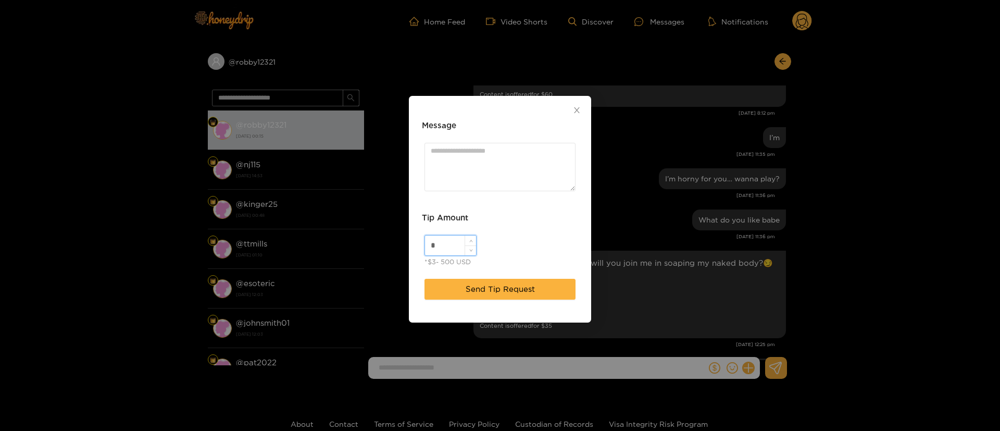
click at [445, 244] on input "*" at bounding box center [450, 245] width 51 height 20
type input "**"
drag, startPoint x: 476, startPoint y: 161, endPoint x: 487, endPoint y: 181, distance: 22.9
click at [476, 165] on textarea "Message" at bounding box center [500, 167] width 151 height 48
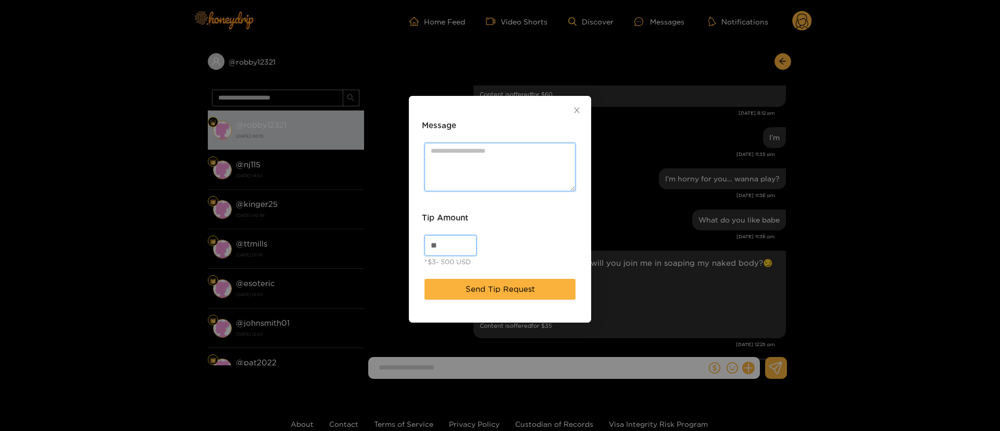
paste textarea "****"
type textarea "****"
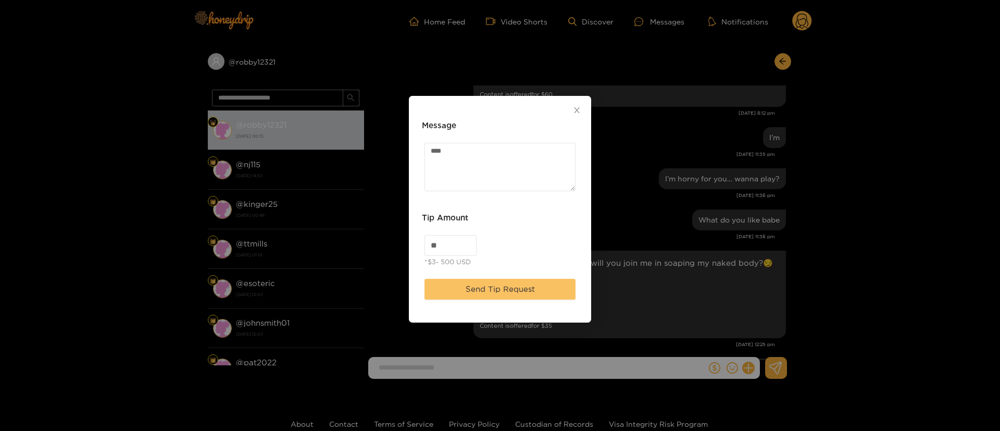
drag, startPoint x: 517, startPoint y: 237, endPoint x: 516, endPoint y: 286, distance: 49.0
click at [517, 247] on div "** *$3- 500 USD" at bounding box center [500, 251] width 156 height 39
click at [514, 292] on span "Send Tip Request" at bounding box center [500, 289] width 69 height 13
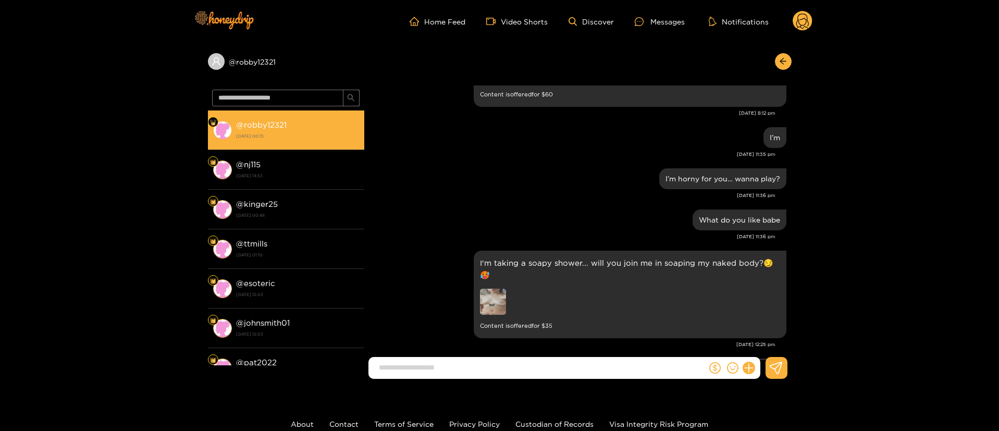
drag, startPoint x: 295, startPoint y: 168, endPoint x: 303, endPoint y: 144, distance: 24.7
click at [296, 168] on div "@ nj115 [DATE] 14:53" at bounding box center [297, 169] width 123 height 23
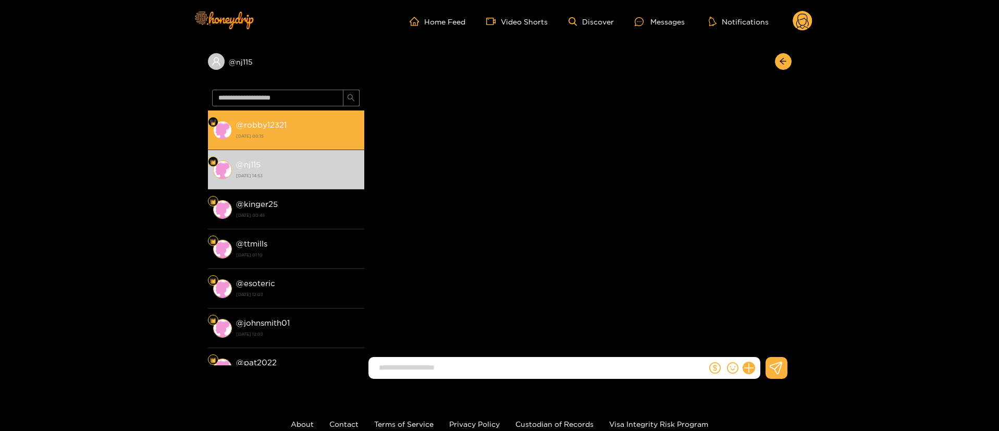
click at [299, 135] on strong "[DATE] 00:15" at bounding box center [297, 135] width 123 height 9
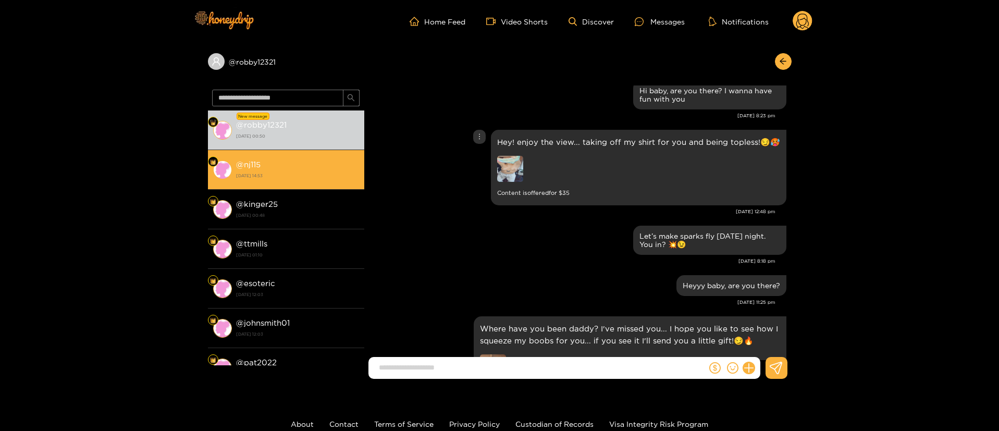
scroll to position [2501, 0]
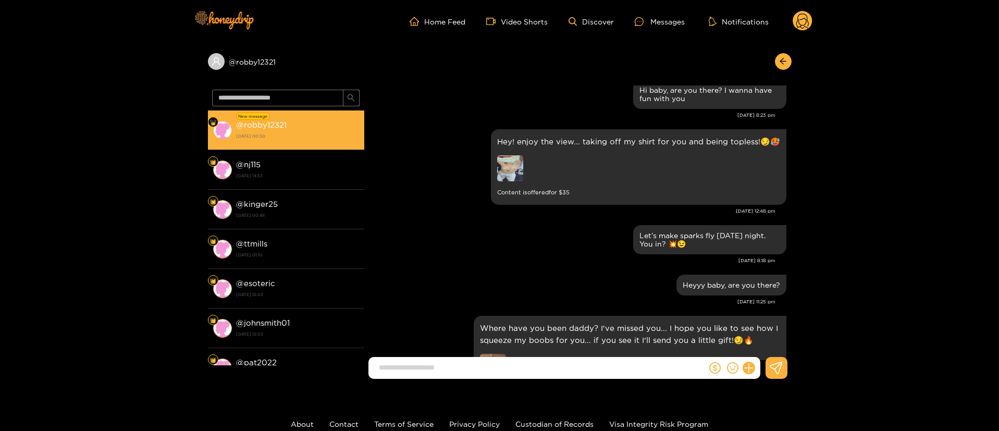
drag, startPoint x: 222, startPoint y: 154, endPoint x: 272, endPoint y: 140, distance: 52.0
click at [222, 155] on li "@ nj115 [DATE] 14:53" at bounding box center [286, 170] width 156 height 40
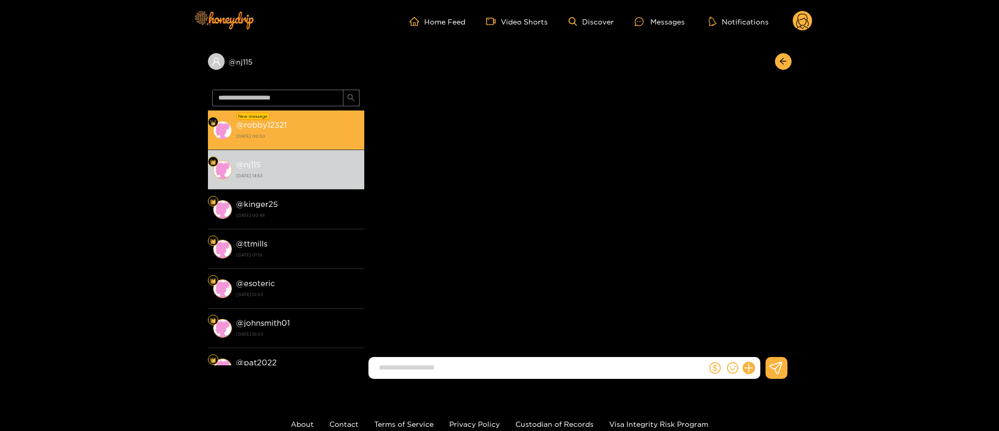
click at [279, 137] on strong "[DATE] 00:50" at bounding box center [297, 135] width 123 height 9
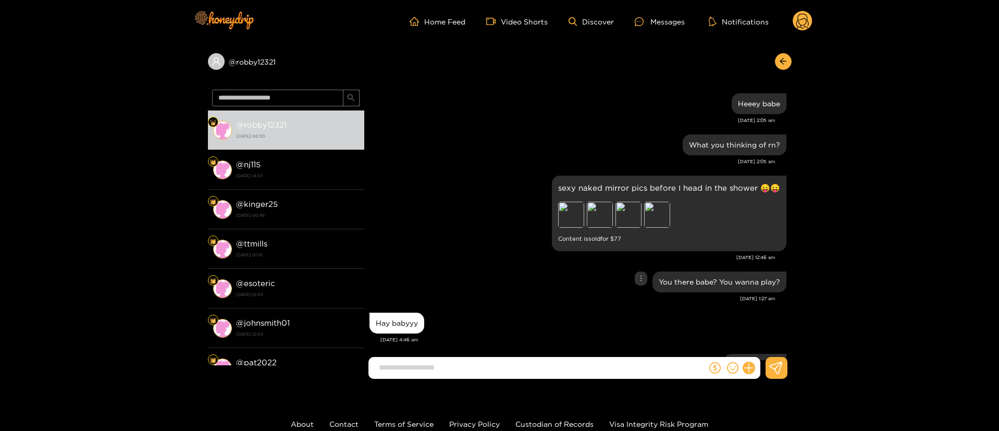
click at [451, 289] on div "You there babe? You wanna play?" at bounding box center [577, 282] width 417 height 26
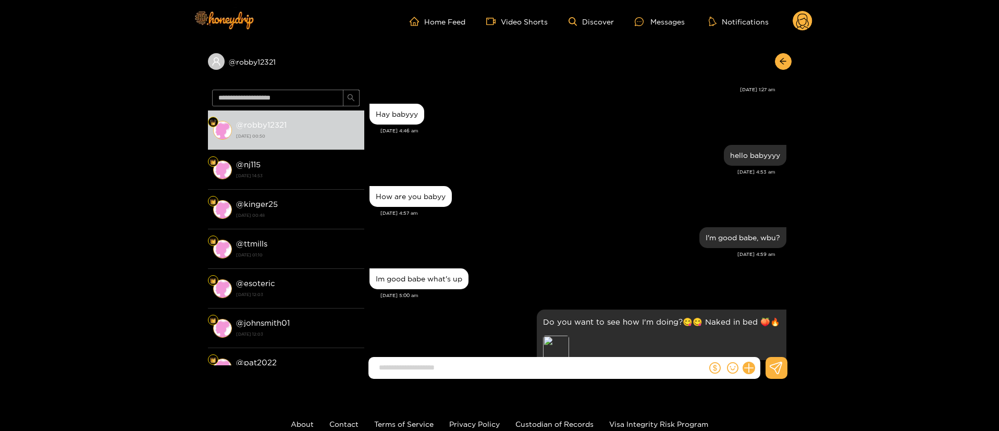
scroll to position [469, 0]
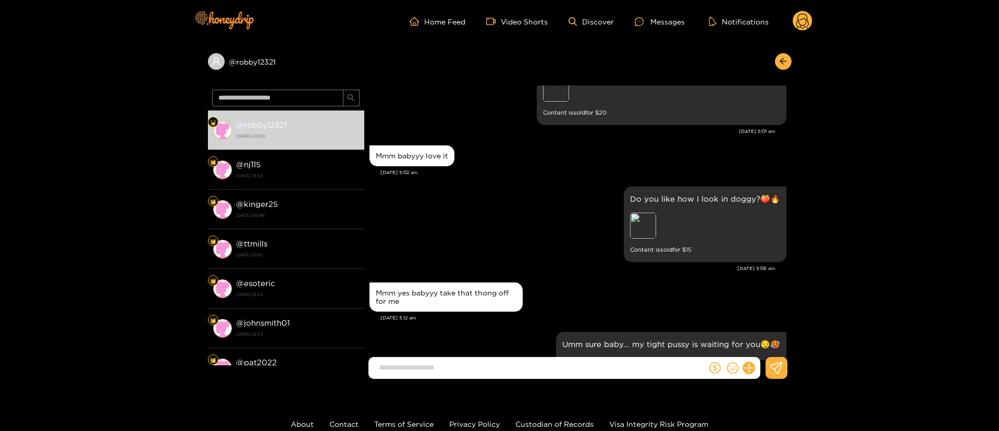
click at [519, 183] on div "Mmm babyyy love it [DATE] 5:02 am" at bounding box center [577, 163] width 417 height 41
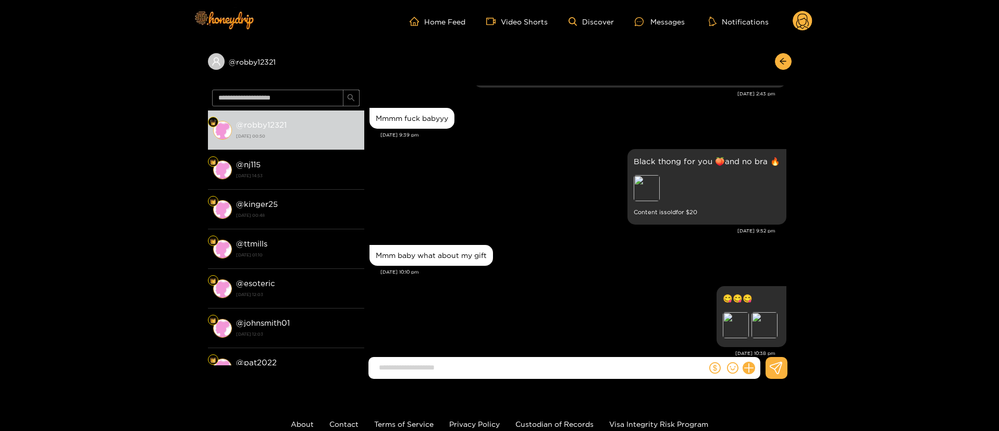
scroll to position [1265, 0]
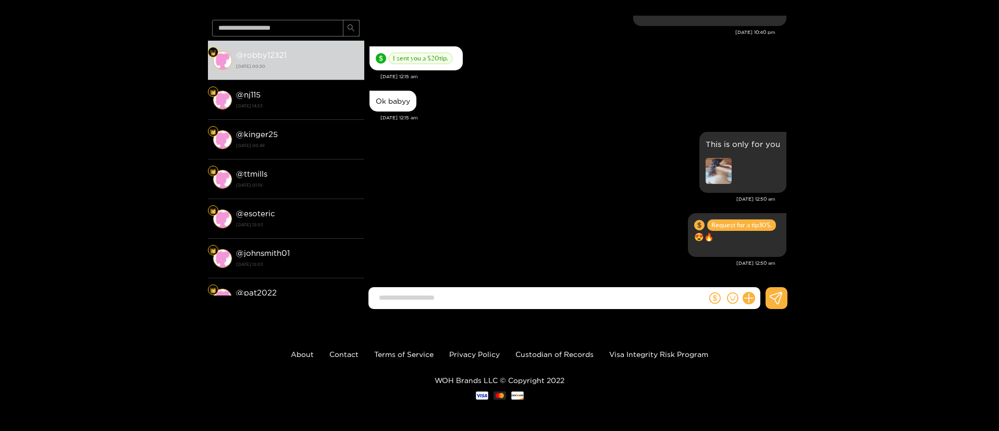
click at [859, 164] on div "@ robby12321 @ robby12321 [DATE] 00:50 @ nj115 [DATE] 14:53 @ kinger25 [DATE] 0…" at bounding box center [499, 145] width 999 height 344
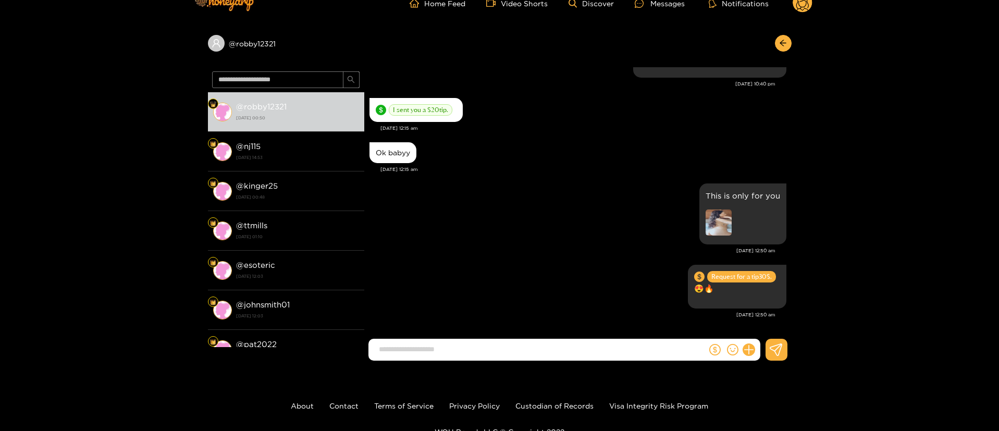
scroll to position [0, 0]
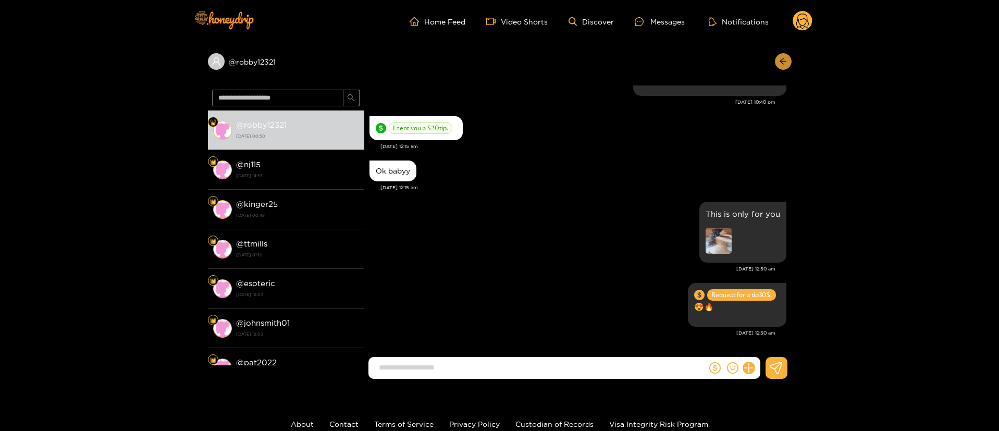
click at [784, 59] on icon "arrow-left" at bounding box center [783, 61] width 8 height 8
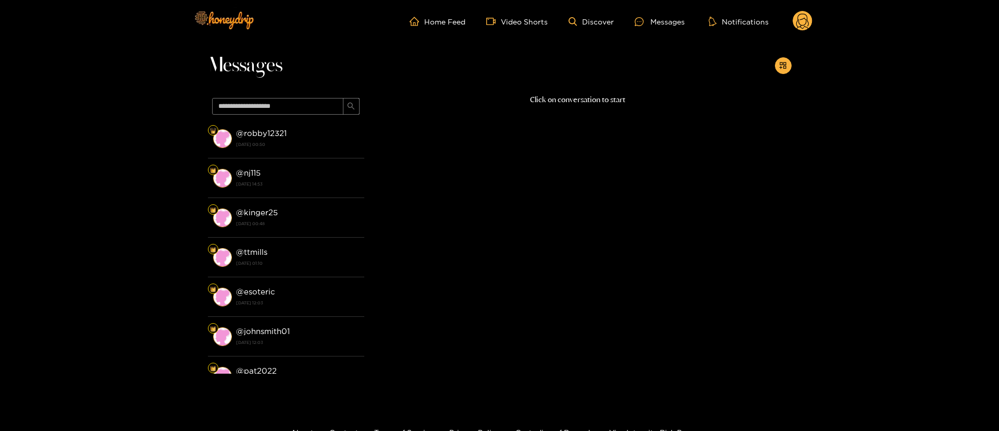
click at [809, 24] on circle at bounding box center [802, 21] width 20 height 20
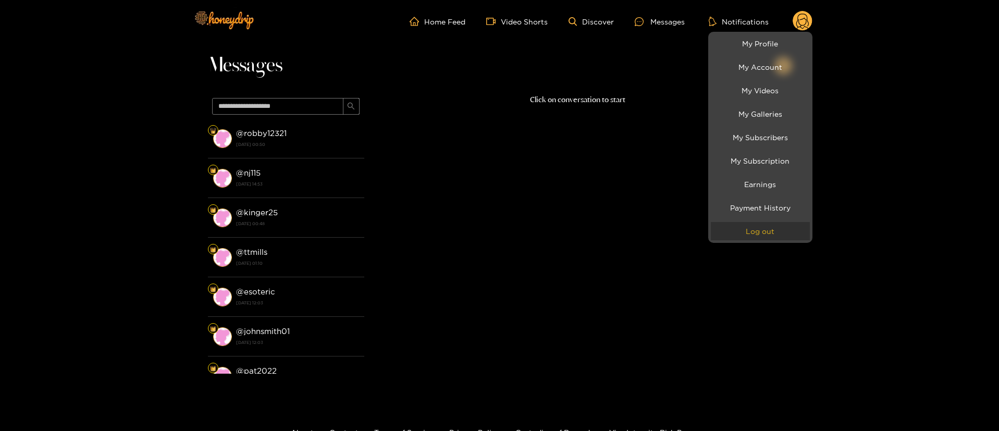
click at [797, 238] on button "Log out" at bounding box center [760, 231] width 99 height 18
